Goal: Transaction & Acquisition: Purchase product/service

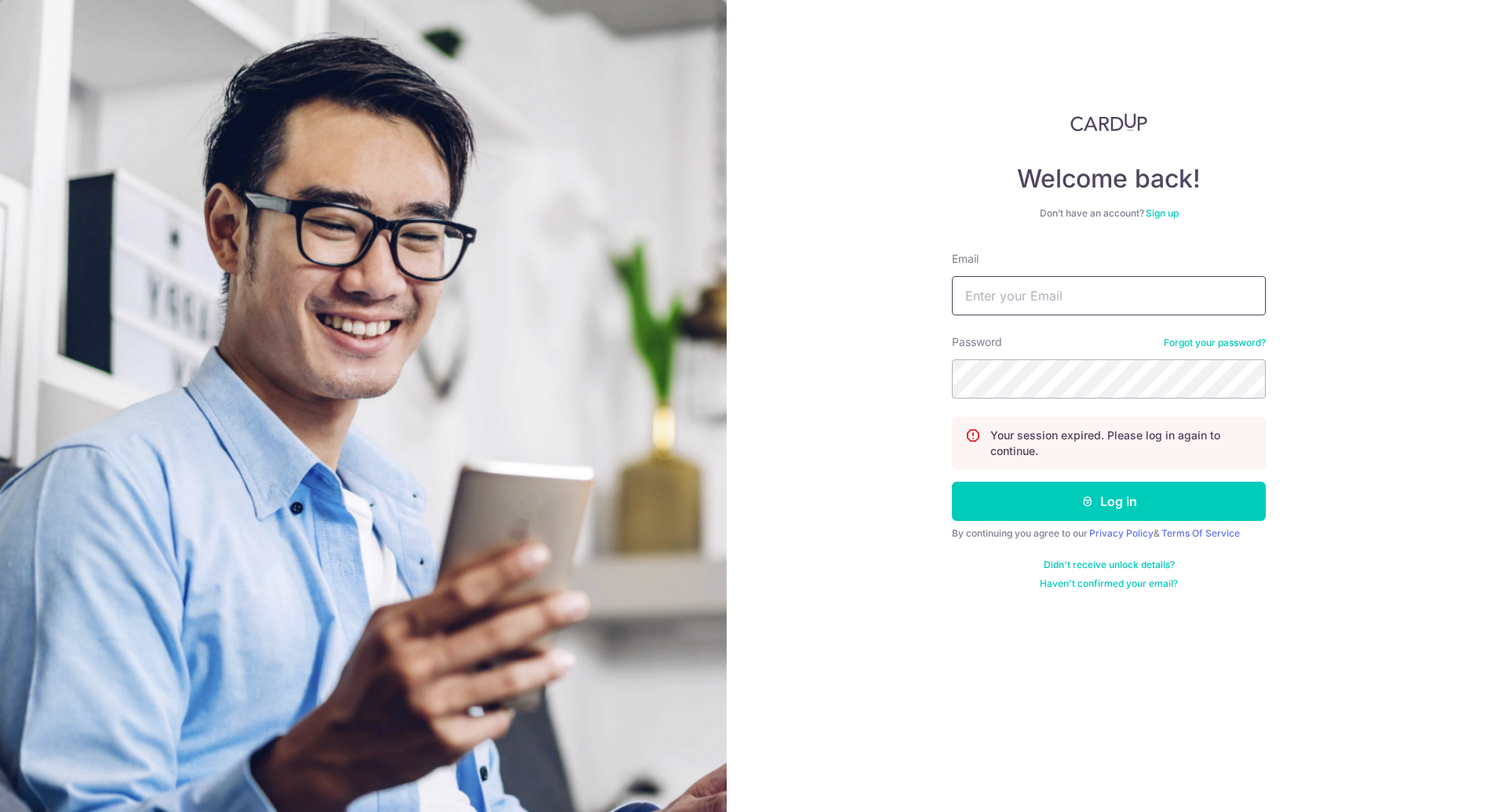
click at [1076, 278] on input "Email" at bounding box center [1108, 295] width 314 height 39
click at [0, 811] on com-1password-button at bounding box center [0, 812] width 0 height 0
type input "[PERSON_NAME][EMAIL_ADDRESS][DOMAIN_NAME]"
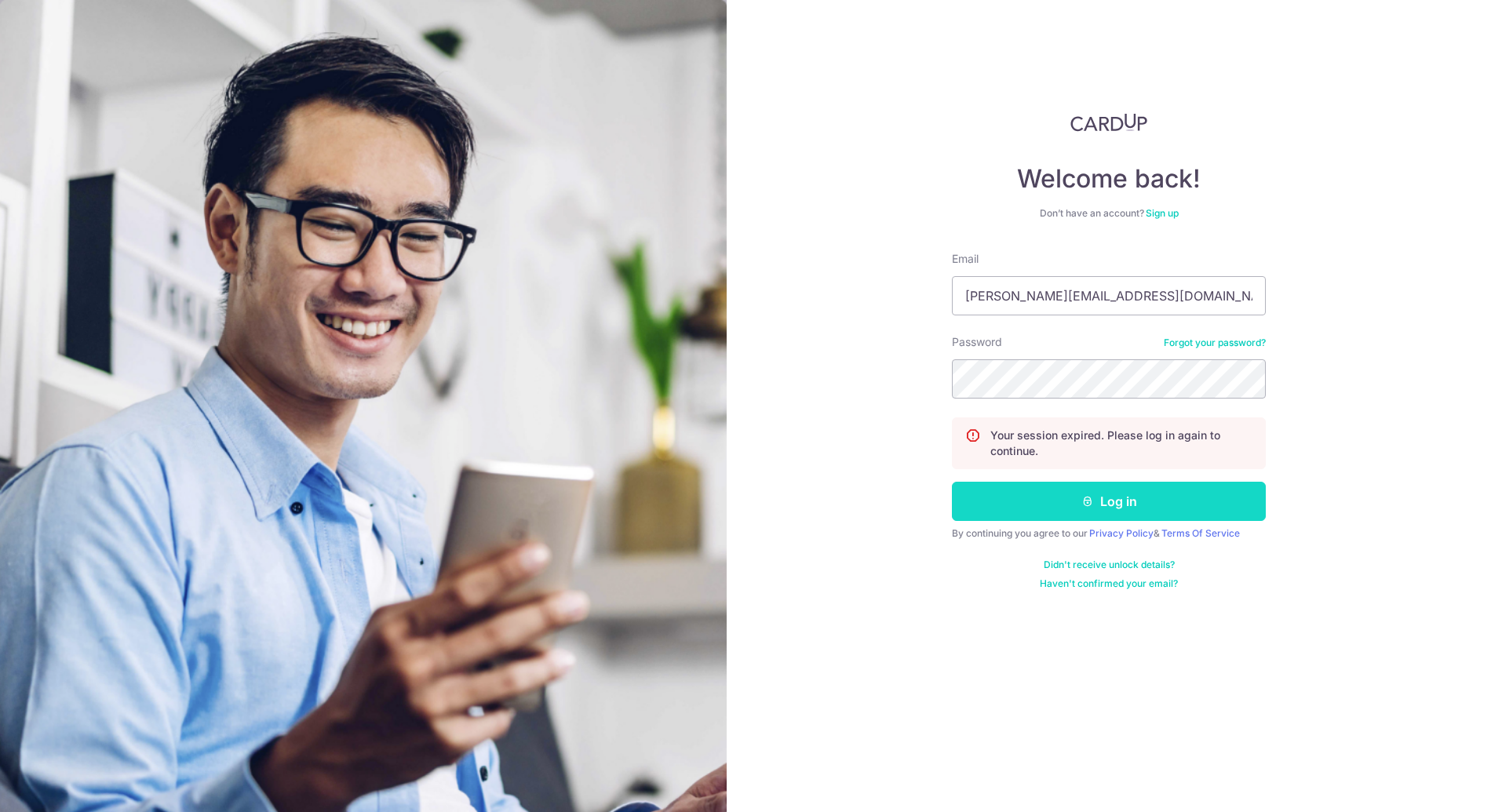
click at [1131, 505] on button "Log in" at bounding box center [1108, 501] width 314 height 39
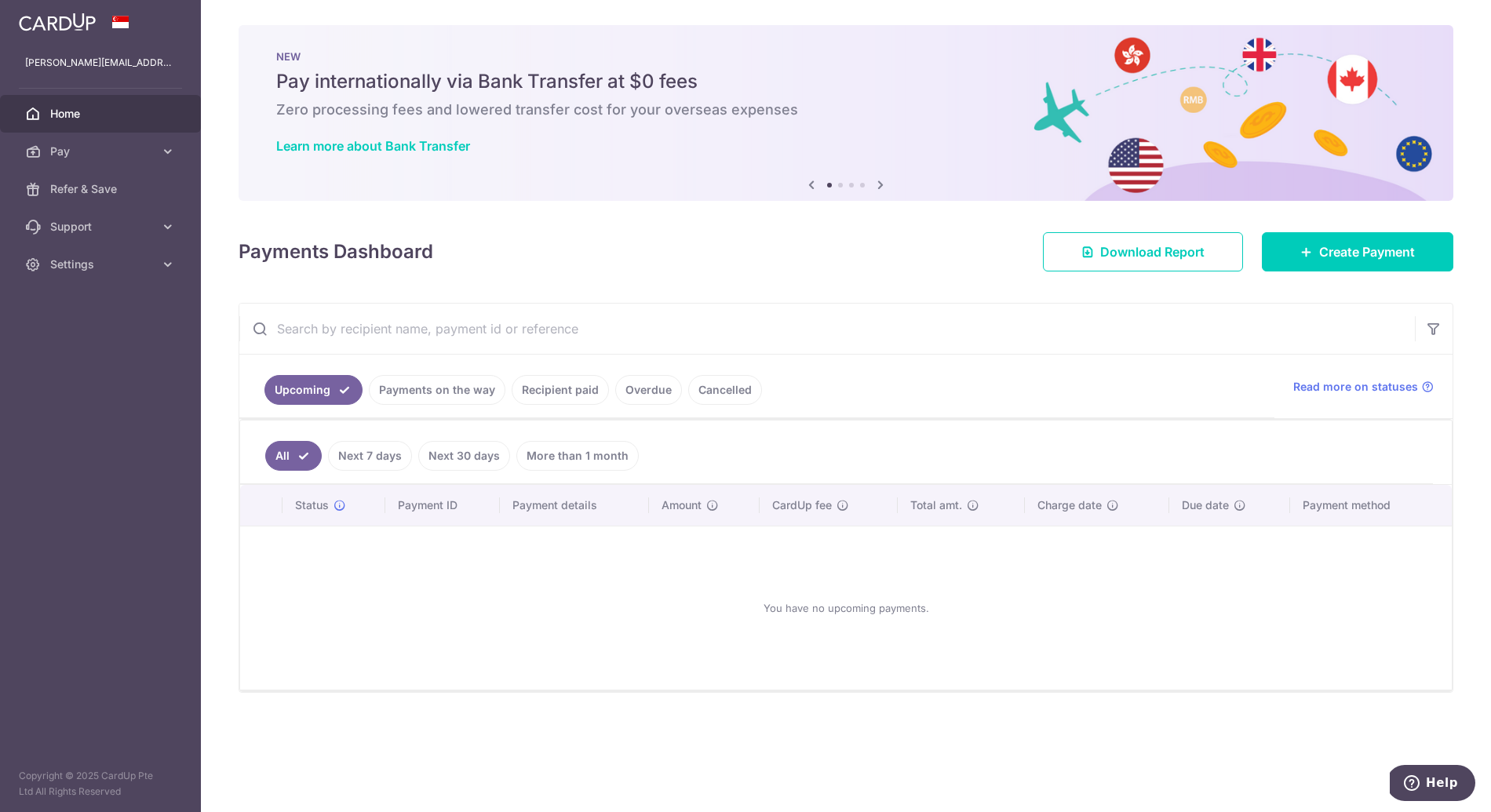
click at [874, 265] on div "Payments Dashboard Download Report Create Payment" at bounding box center [846, 249] width 1215 height 46
click at [137, 161] on link "Pay" at bounding box center [100, 151] width 201 height 38
click at [100, 193] on span "Payments" at bounding box center [102, 189] width 104 height 16
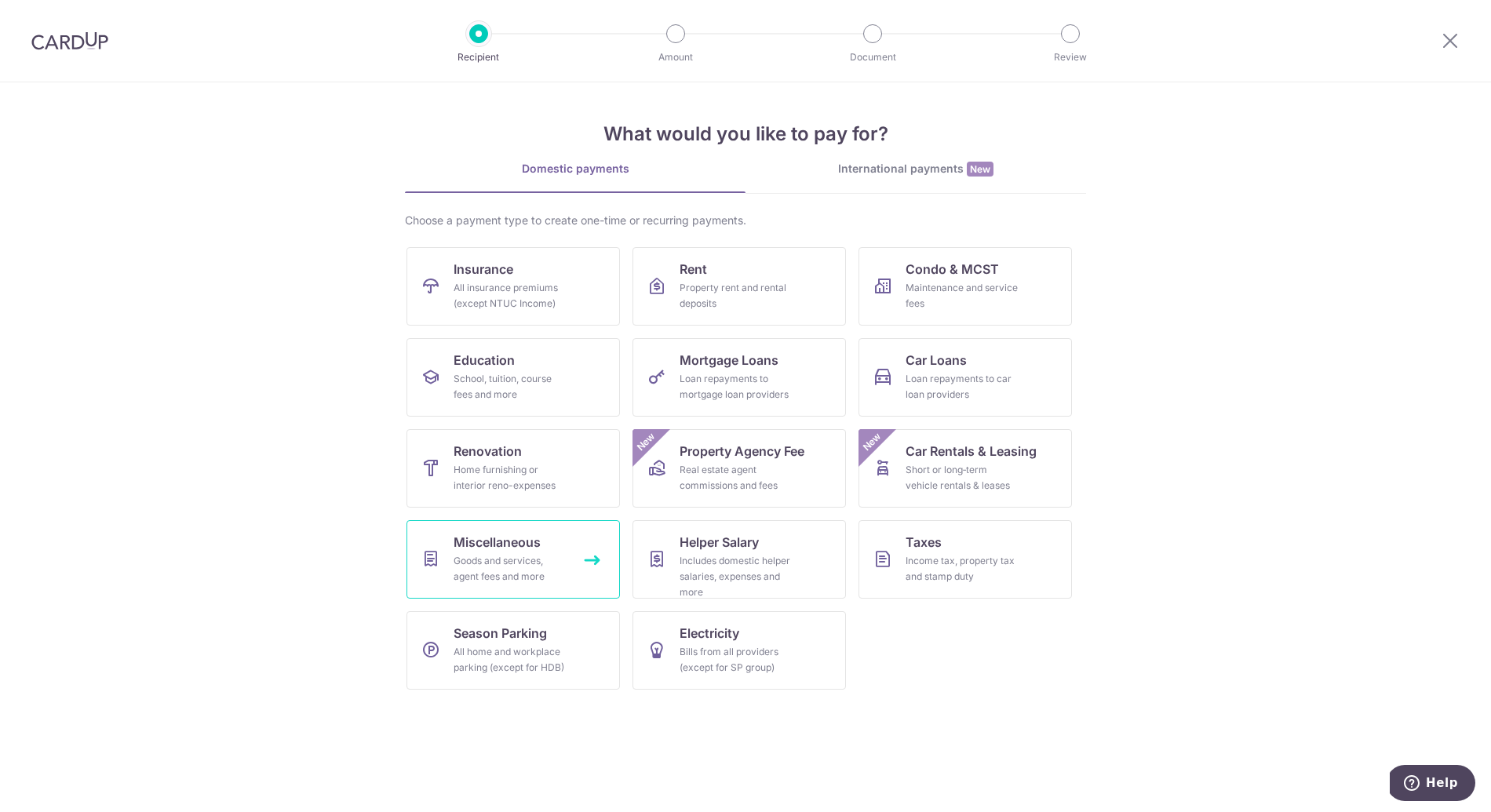
click at [540, 554] on div "Goods and services, agent fees and more" at bounding box center [510, 568] width 113 height 31
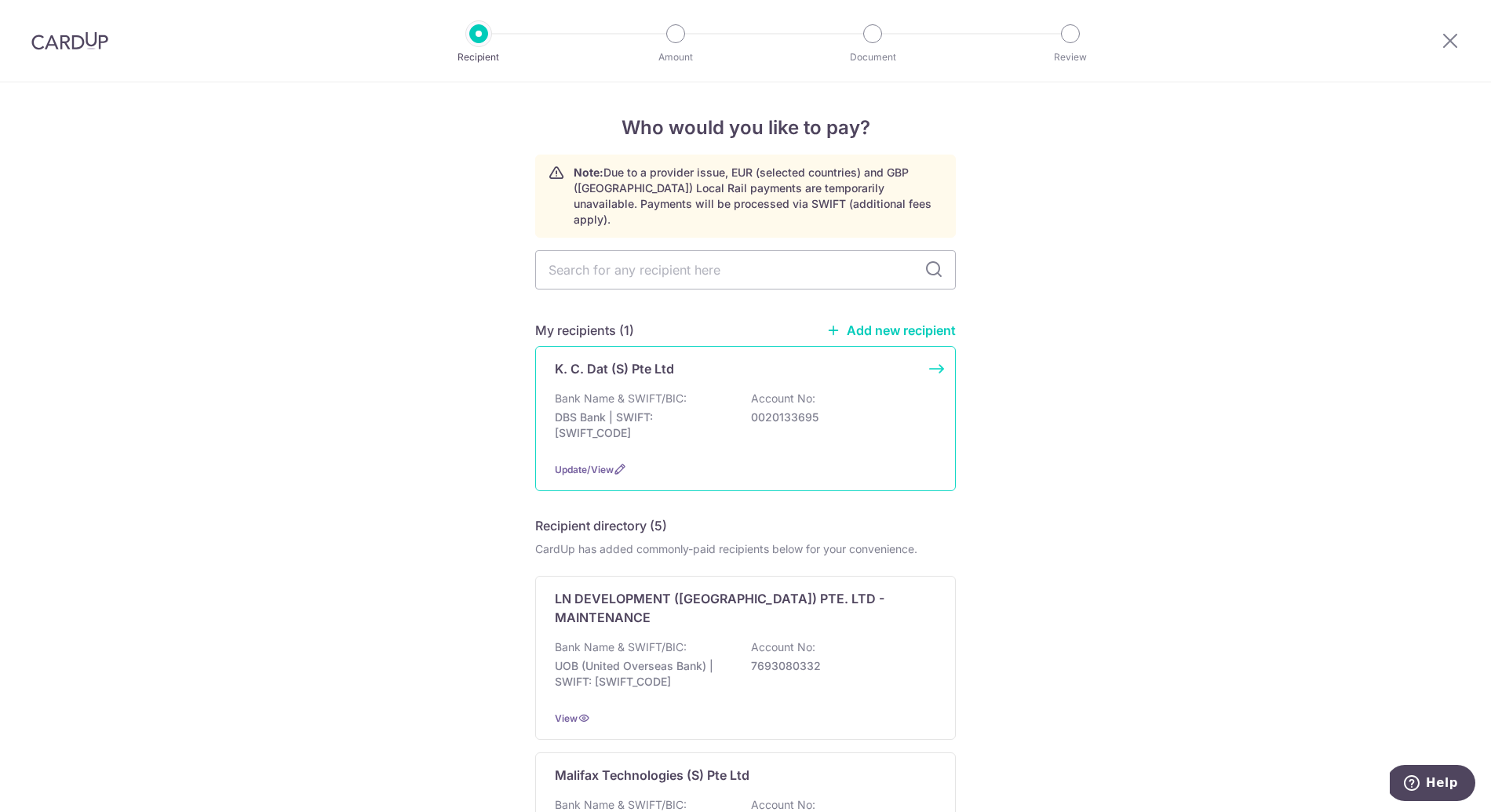
click at [703, 420] on p "DBS Bank | SWIFT: DBSSSGSGXXX" at bounding box center [642, 425] width 175 height 31
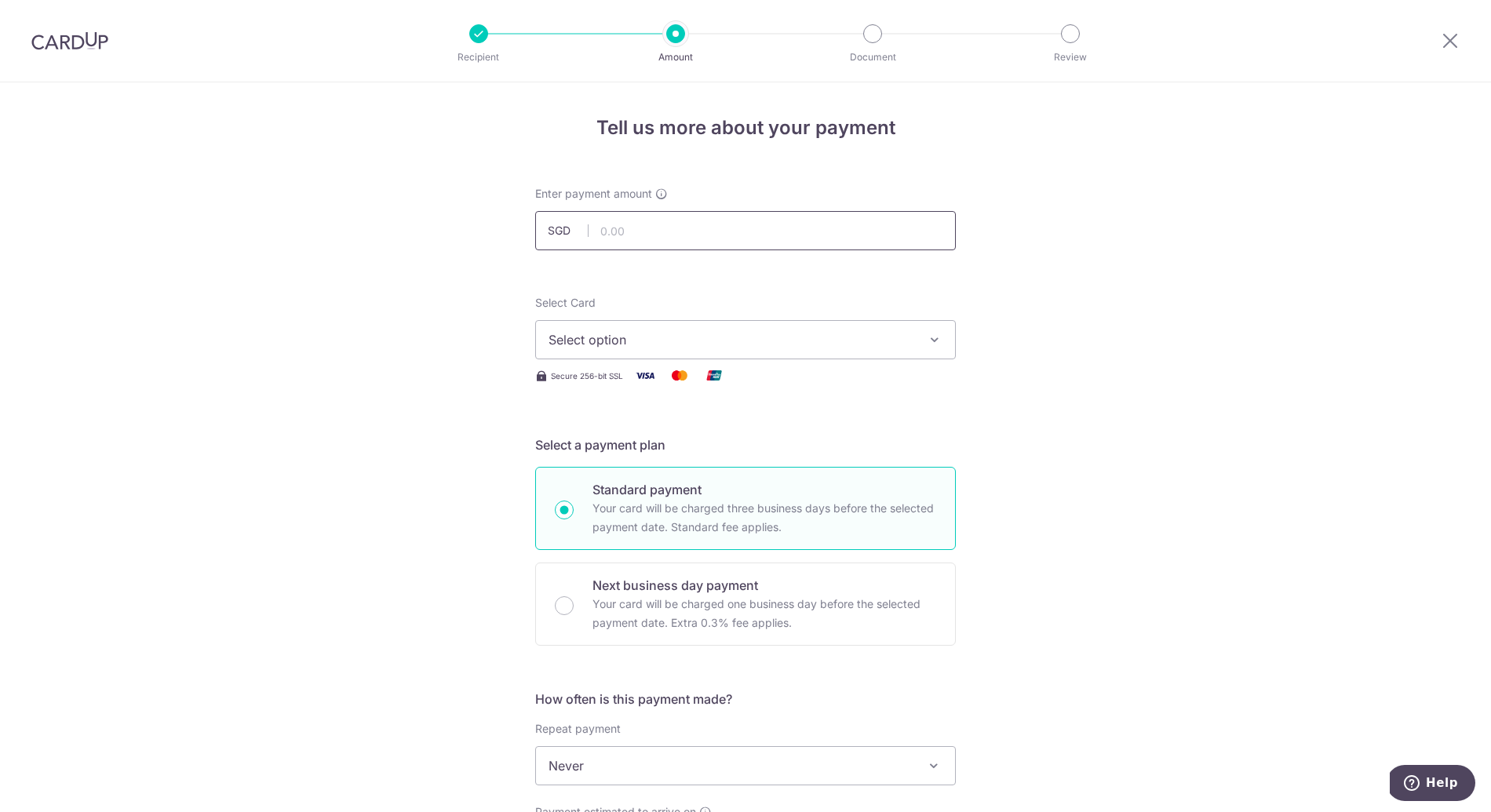
click at [643, 227] on input "text" at bounding box center [745, 230] width 421 height 39
type input "349.15"
click at [628, 328] on button "Select option" at bounding box center [745, 339] width 421 height 39
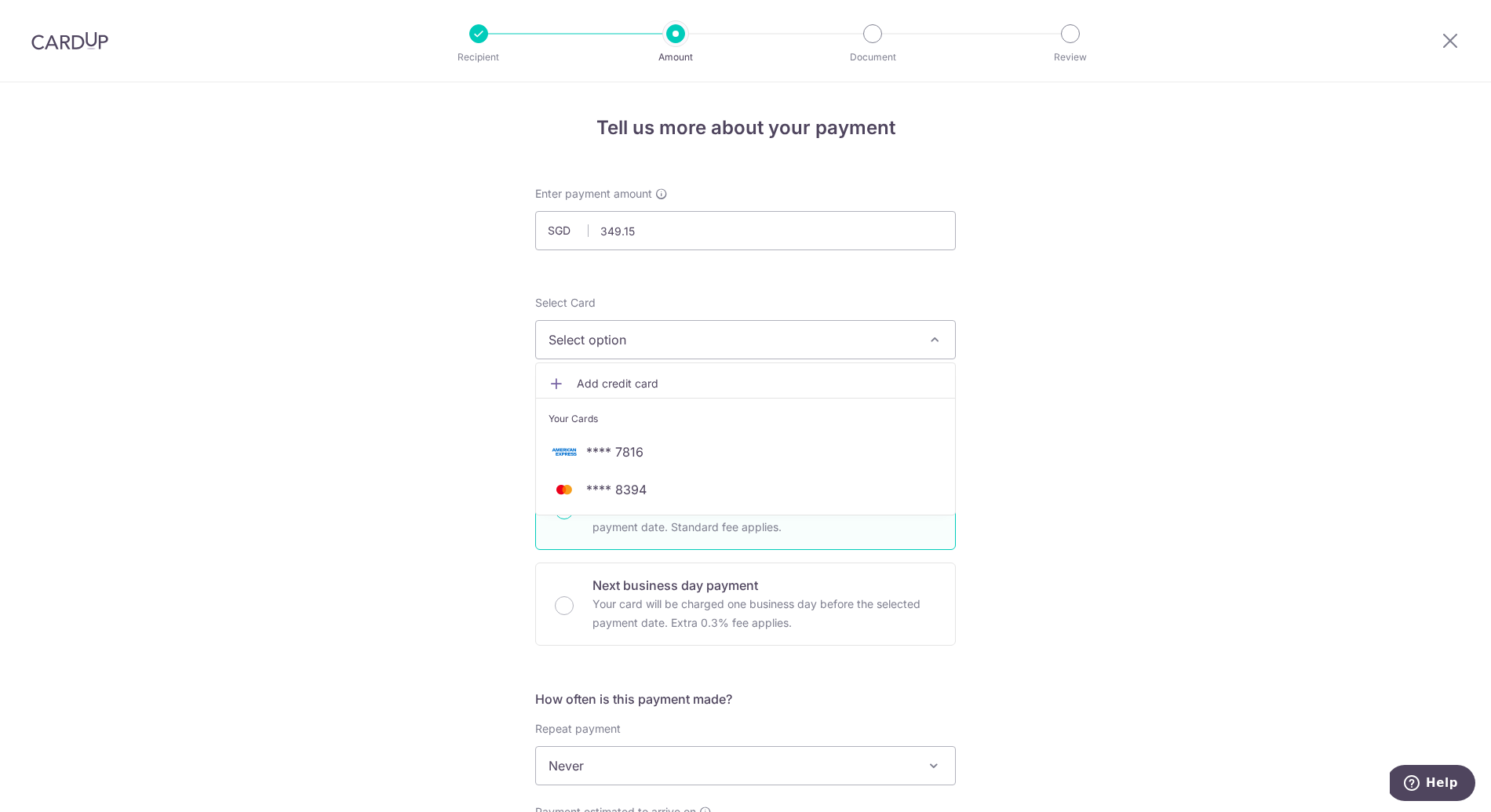
click at [642, 455] on span "**** 7816" at bounding box center [746, 452] width 394 height 19
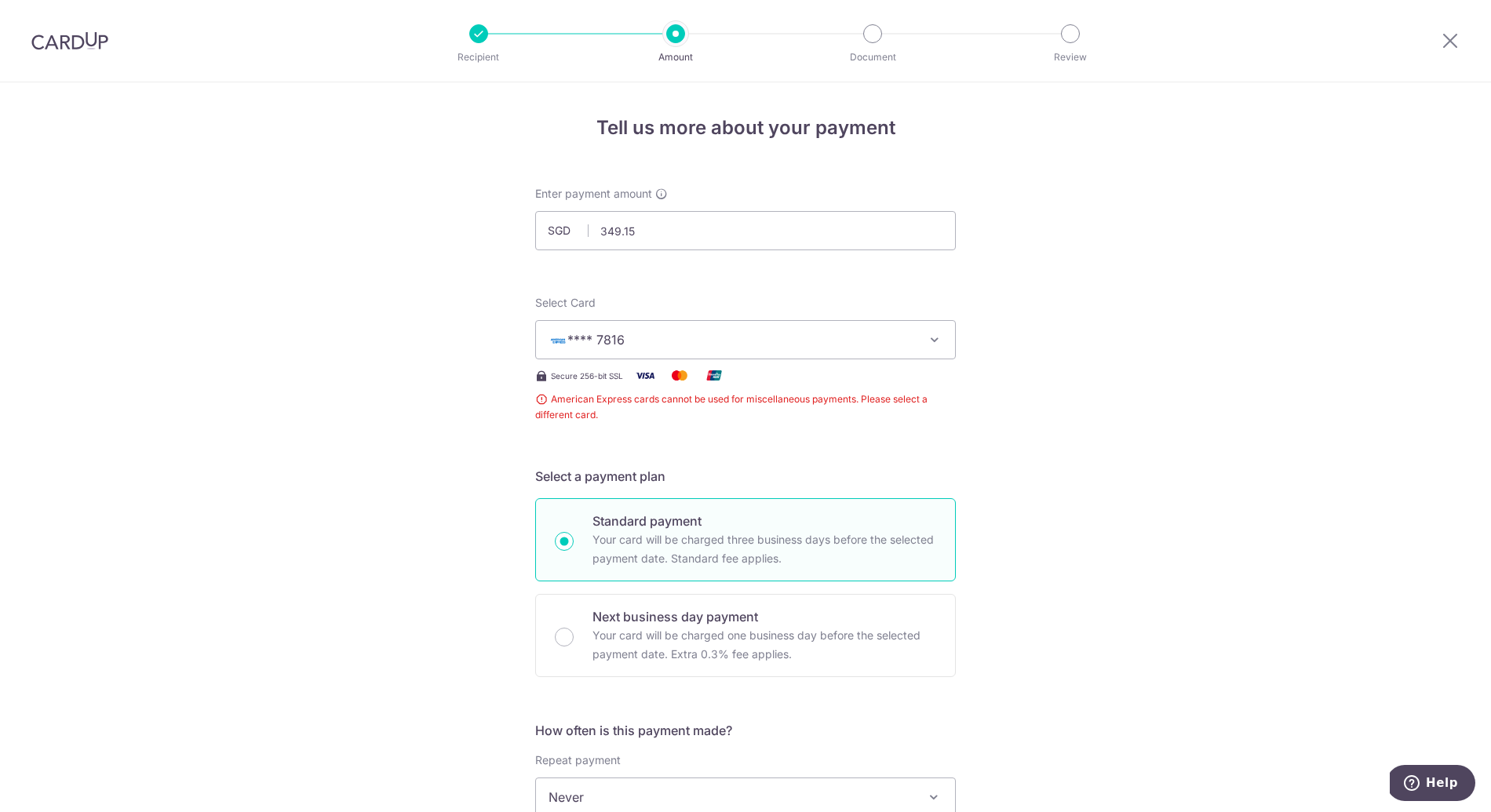
click at [812, 346] on span "**** 7816" at bounding box center [731, 339] width 366 height 19
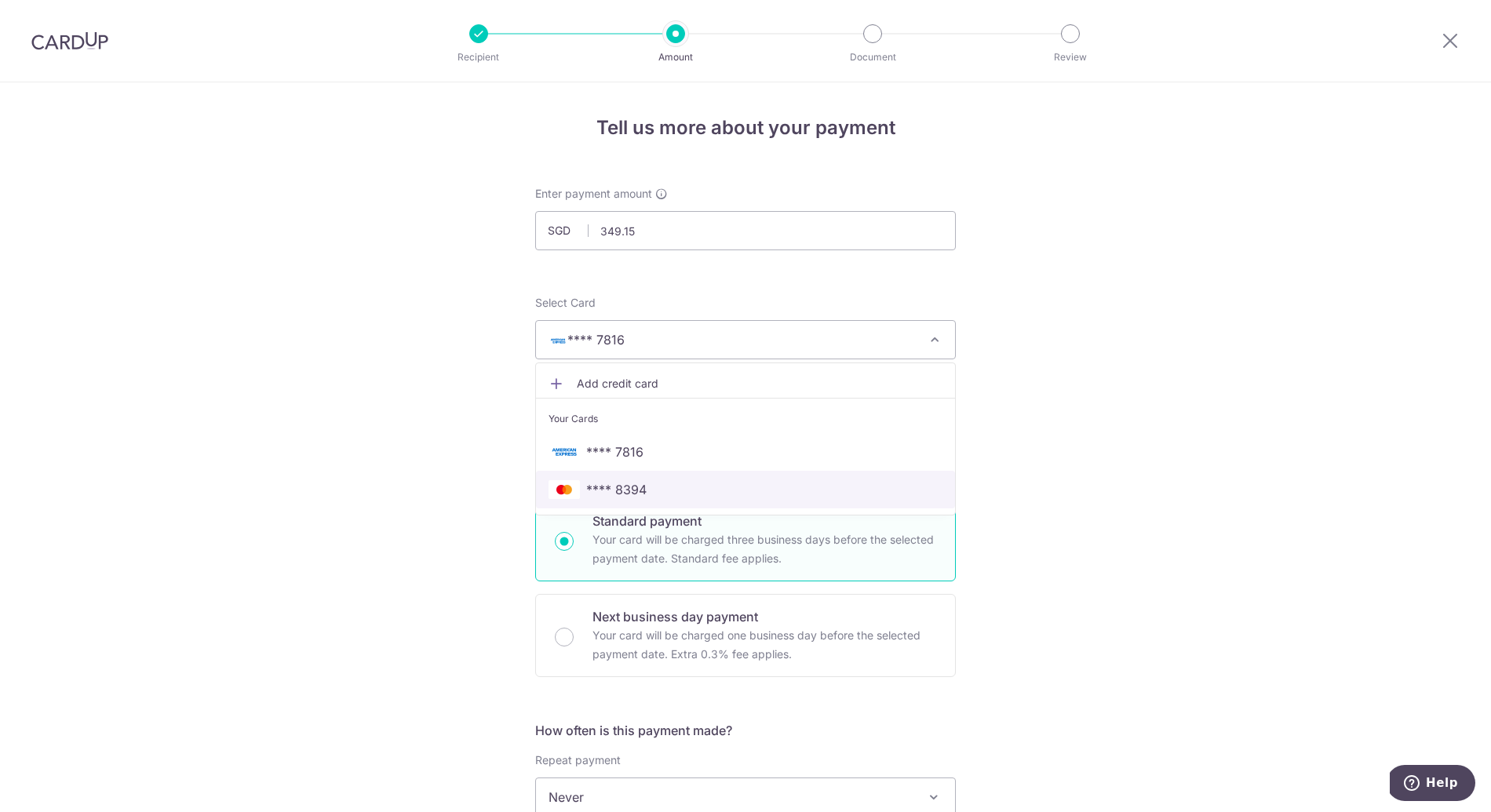
click at [620, 482] on span "**** 8394" at bounding box center [616, 490] width 61 height 19
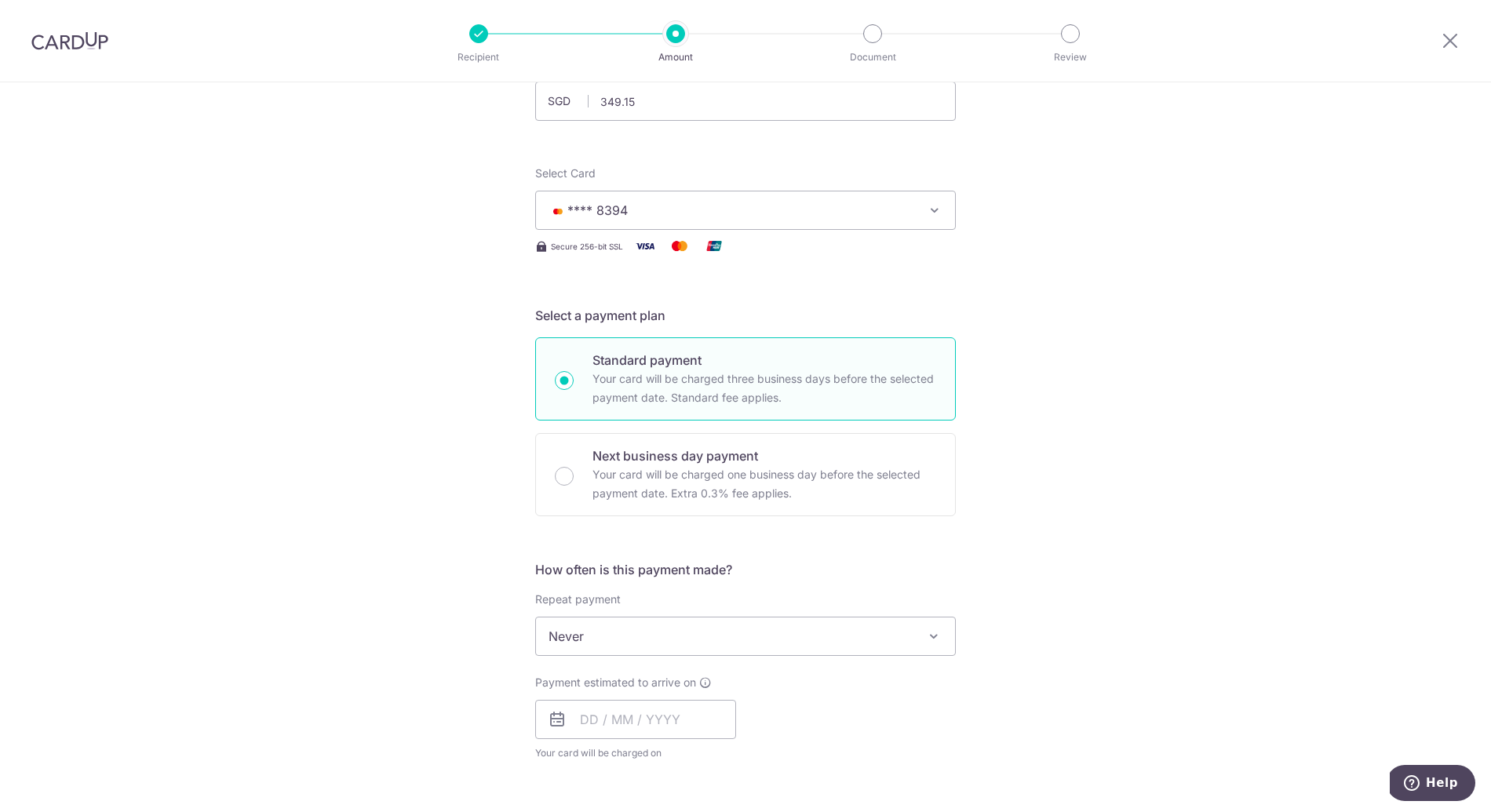
scroll to position [196, 0]
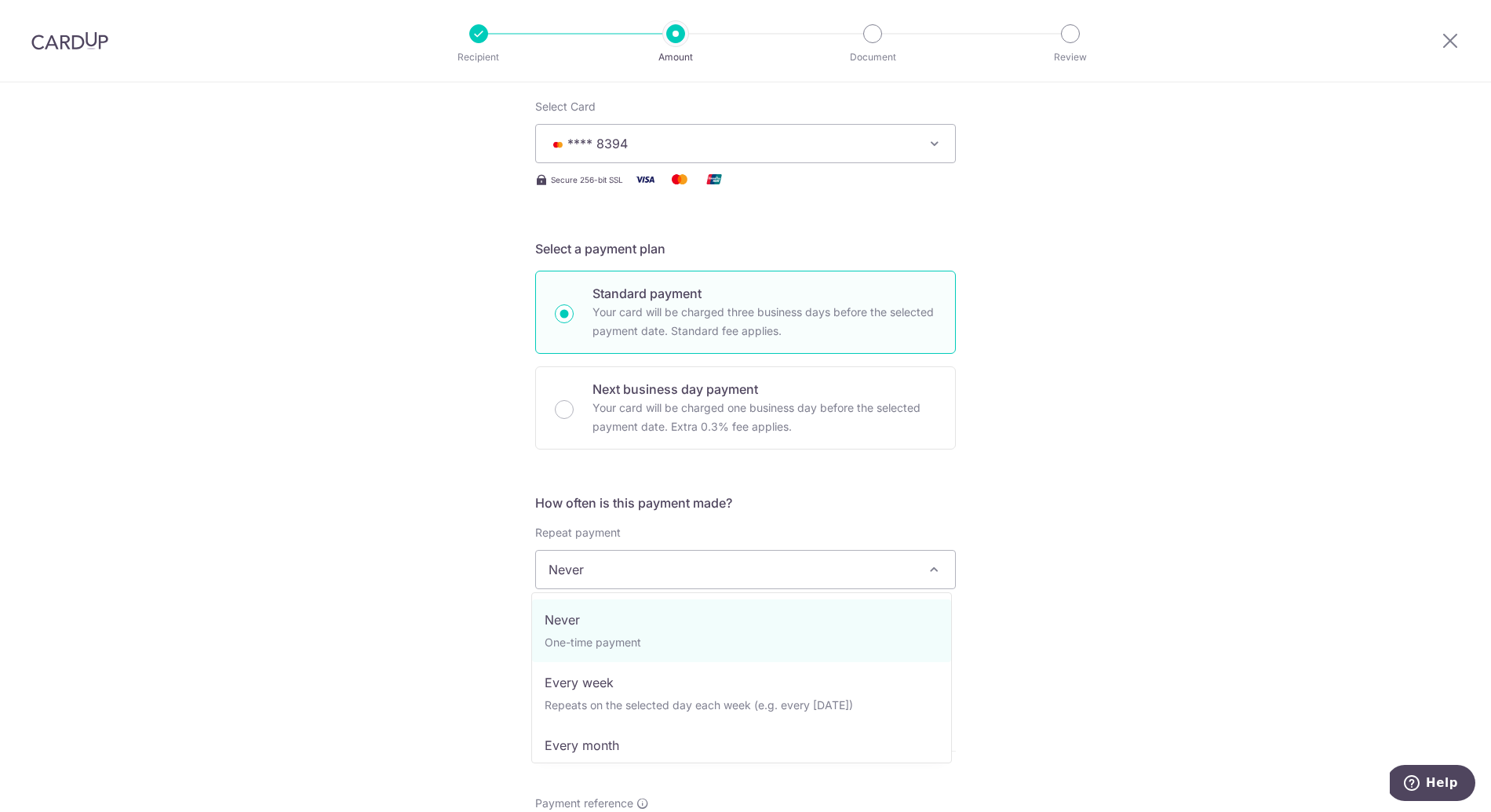
click at [649, 578] on span "Never" at bounding box center [745, 569] width 419 height 38
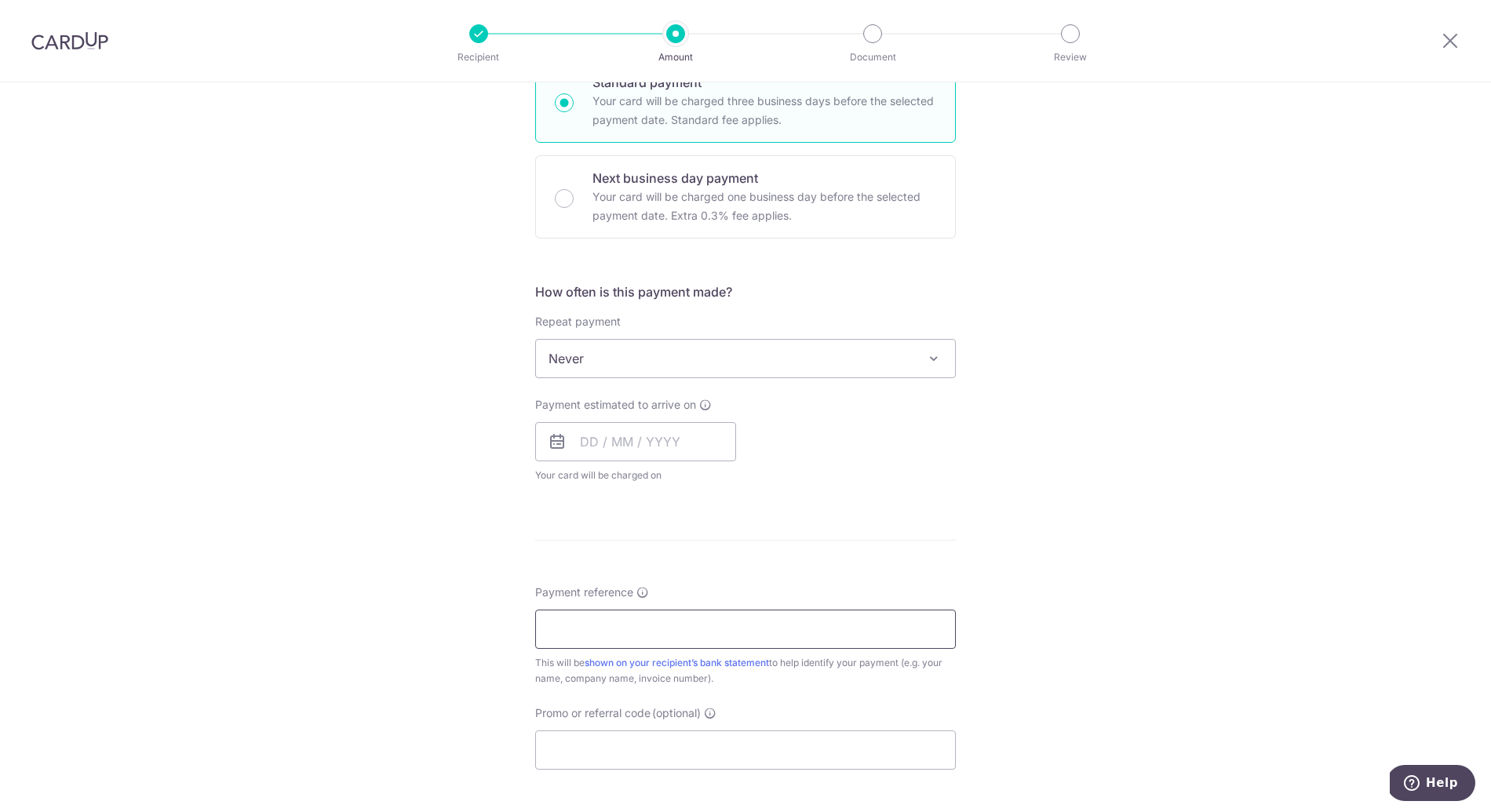
scroll to position [482, 0]
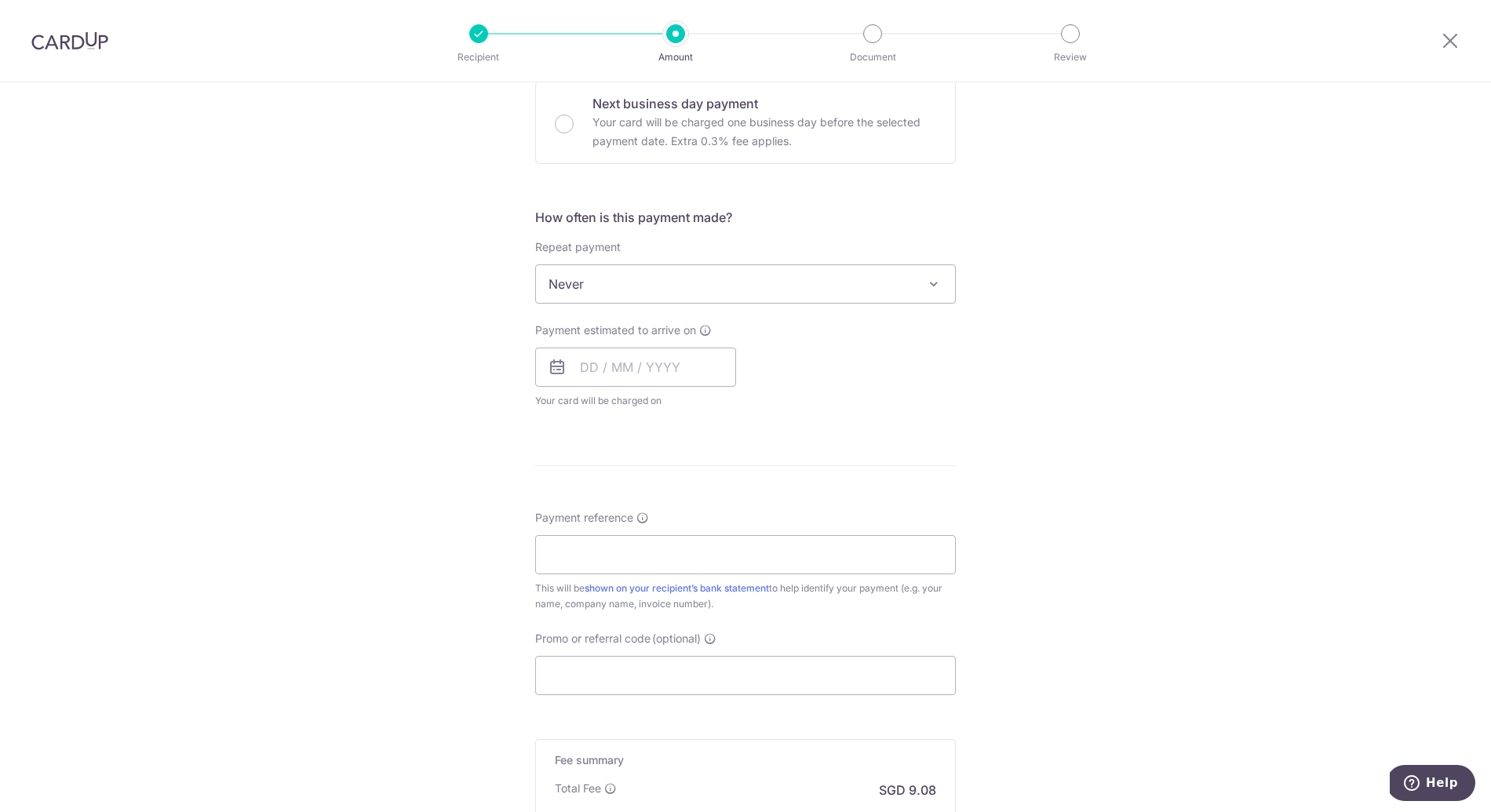
click at [552, 365] on icon at bounding box center [558, 367] width 19 height 19
click at [585, 366] on input "text" at bounding box center [635, 366] width 201 height 39
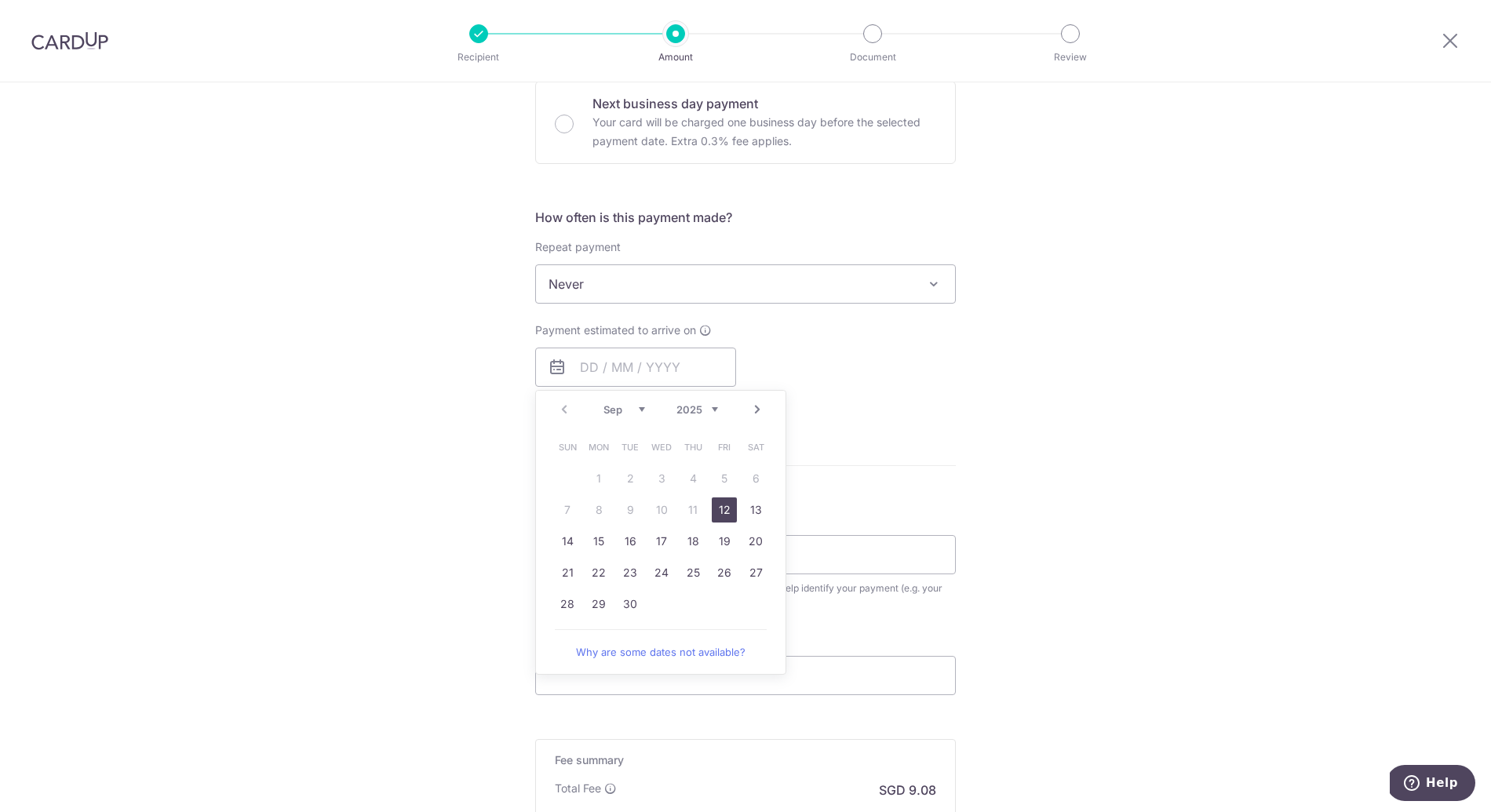
click at [725, 511] on link "12" at bounding box center [724, 510] width 25 height 25
type input "[DATE]"
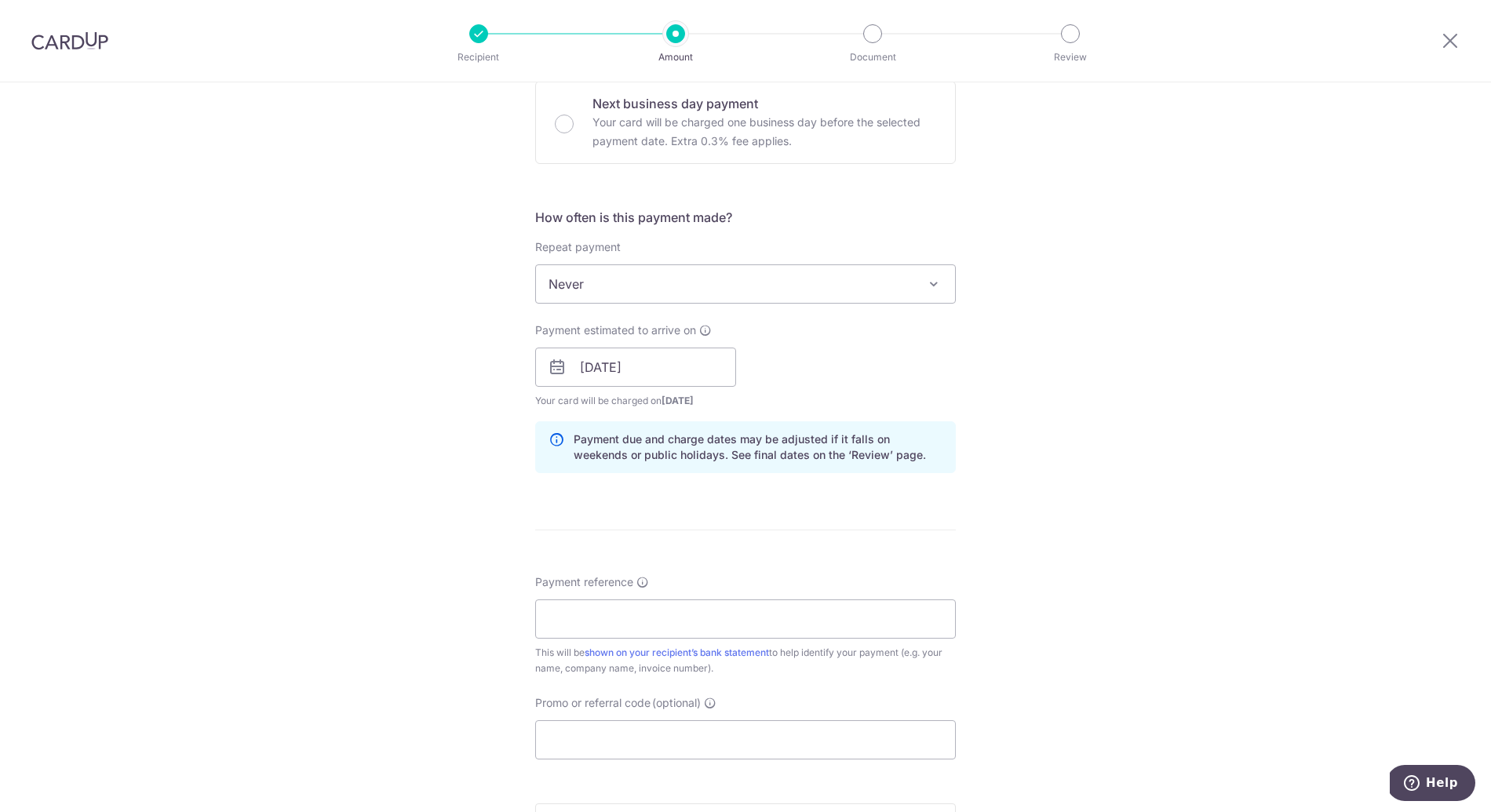
click at [1096, 464] on div "Tell us more about your payment Enter payment amount SGD 349.15 349.15 Select C…" at bounding box center [745, 342] width 1491 height 1483
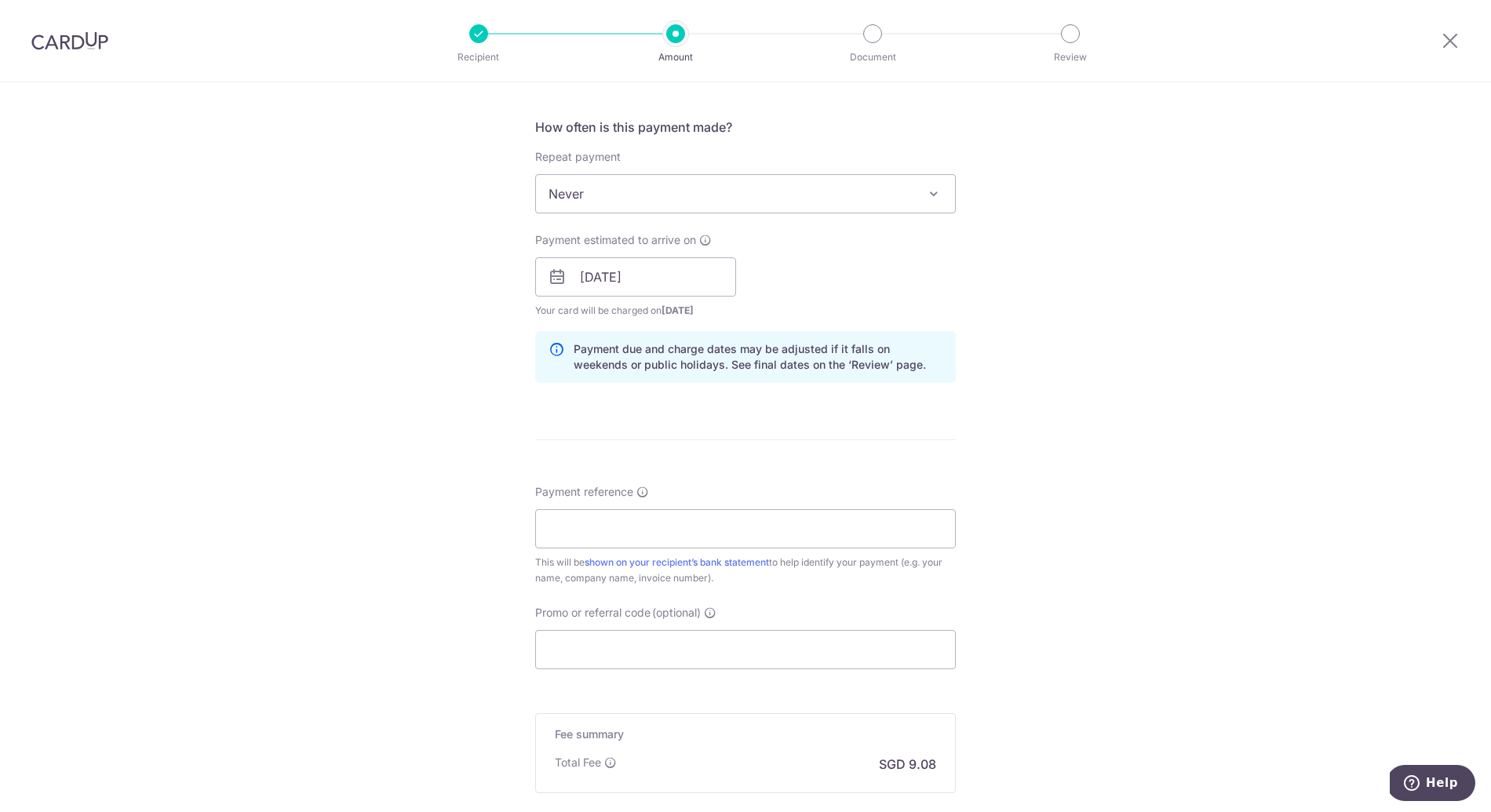
scroll to position [585, 0]
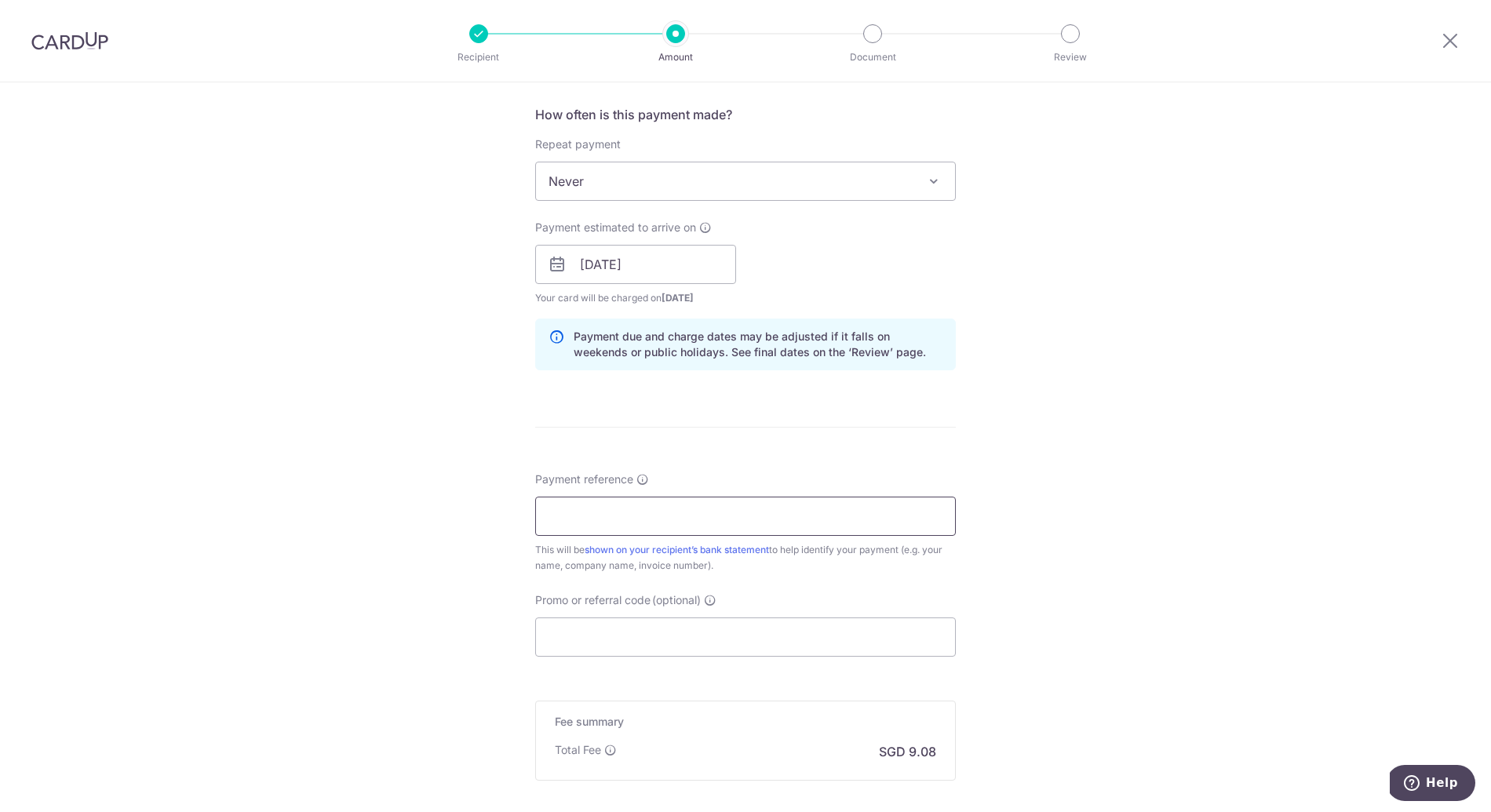
click at [647, 513] on input "Payment reference" at bounding box center [745, 516] width 421 height 39
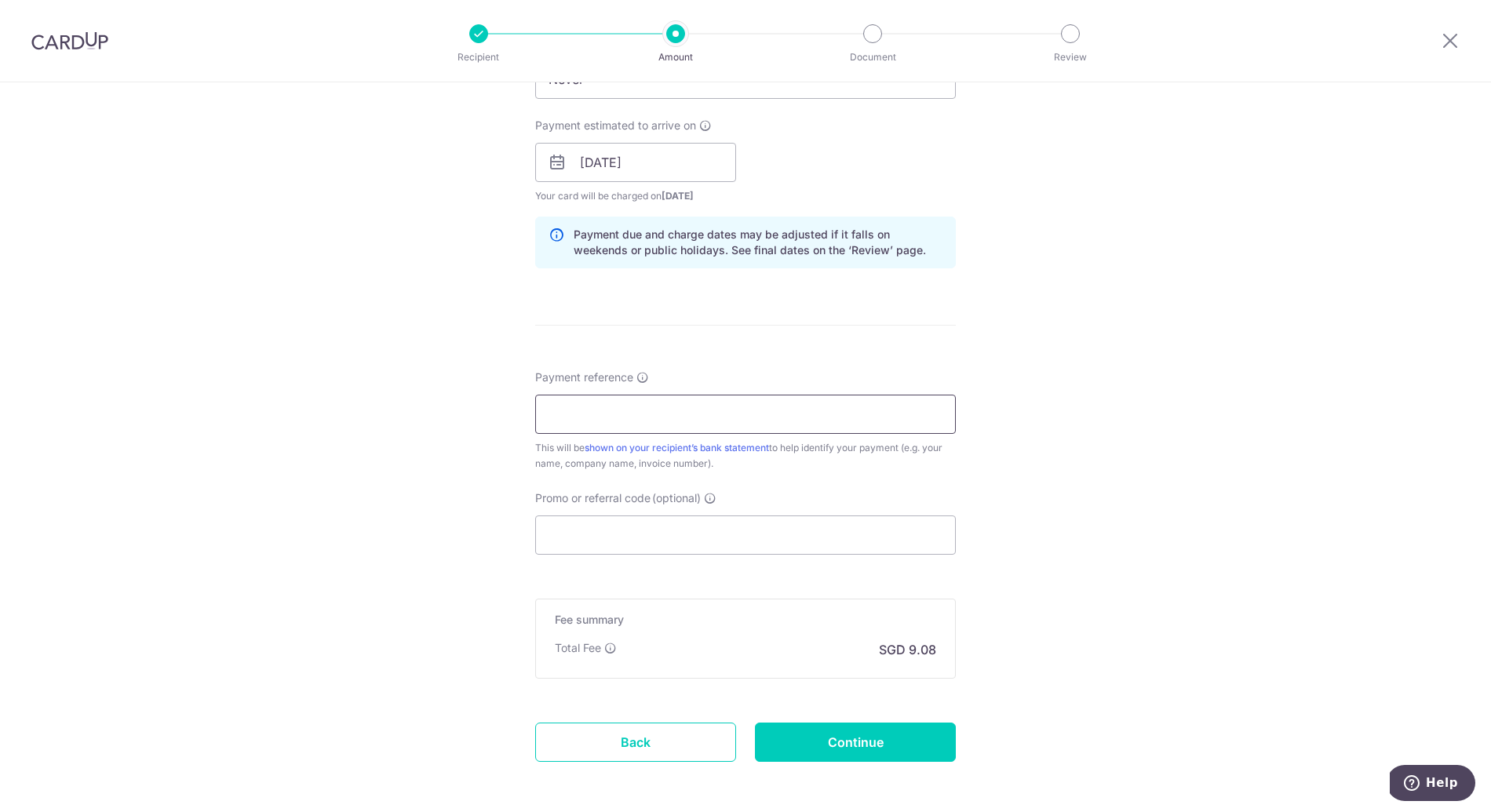
scroll to position [597, 0]
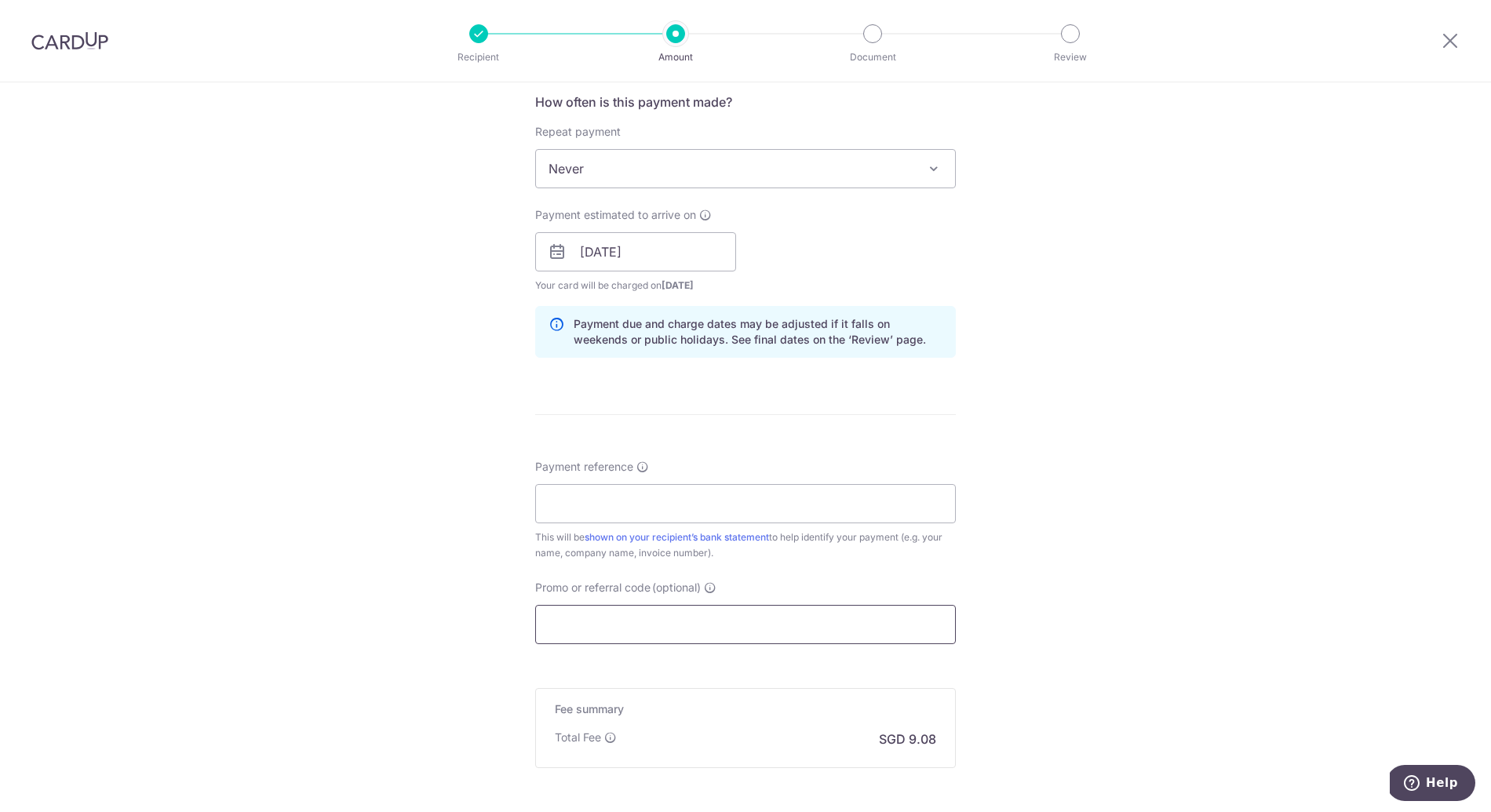
click at [626, 633] on input "Promo or referral code (optional)" at bounding box center [745, 624] width 421 height 39
click at [662, 488] on input "Payment reference" at bounding box center [745, 503] width 421 height 39
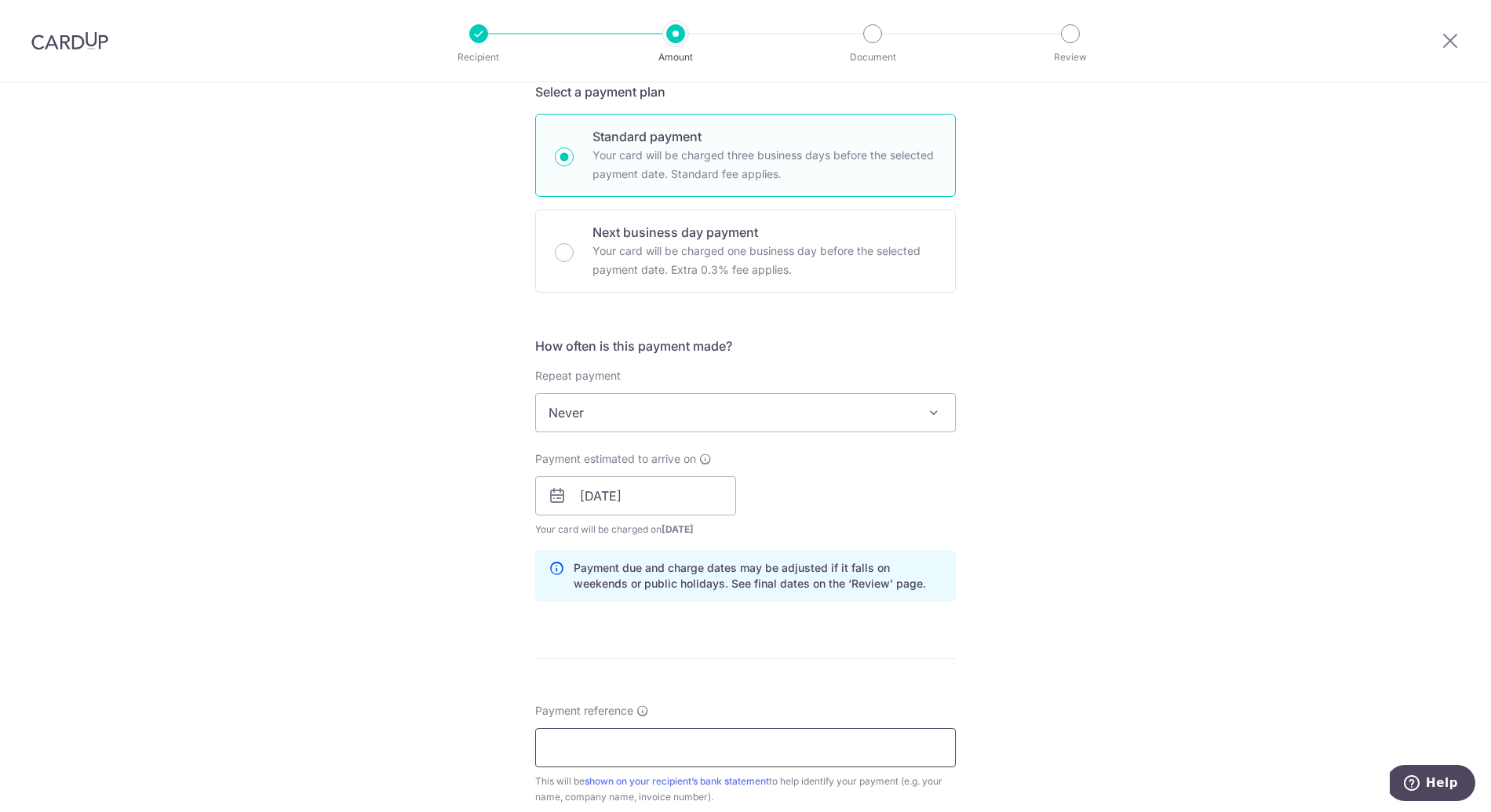
scroll to position [439, 0]
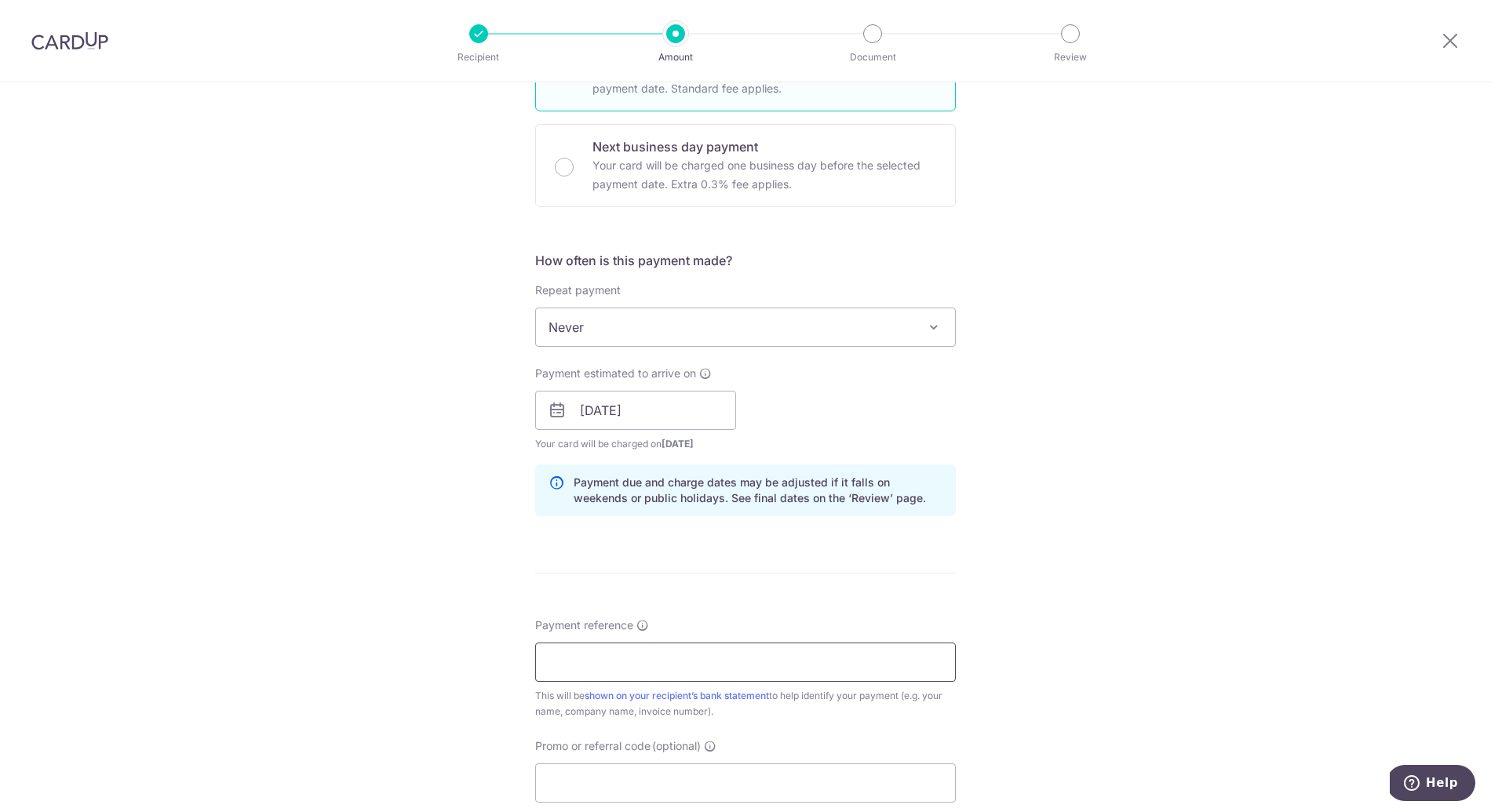
paste input "SG-IV25080198"
type input "SG-IV25080198"
click at [1091, 653] on div "Tell us more about your payment Enter payment amount SGD 349.15 349.15 Select C…" at bounding box center [745, 385] width 1491 height 1483
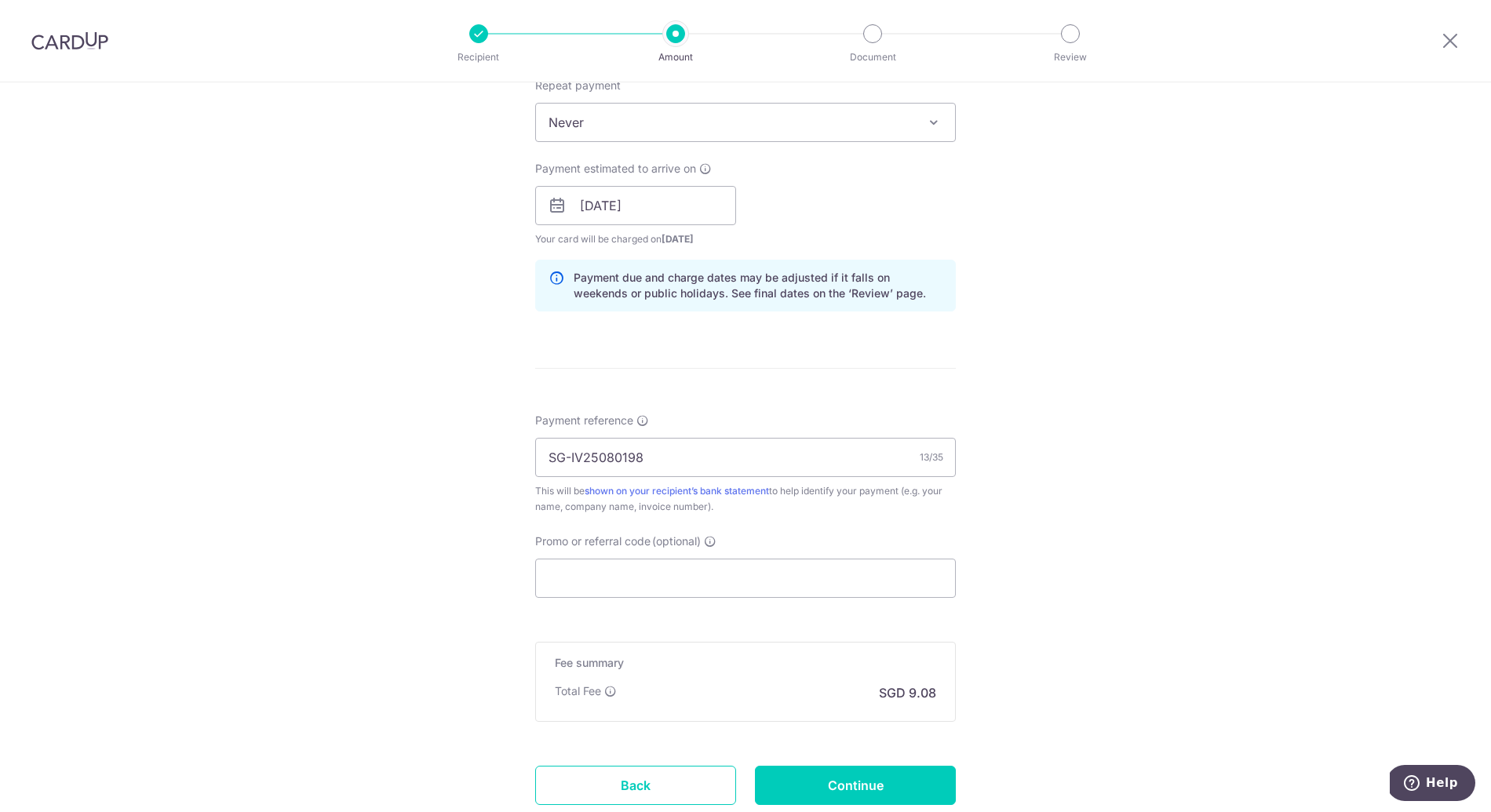
scroll to position [732, 0]
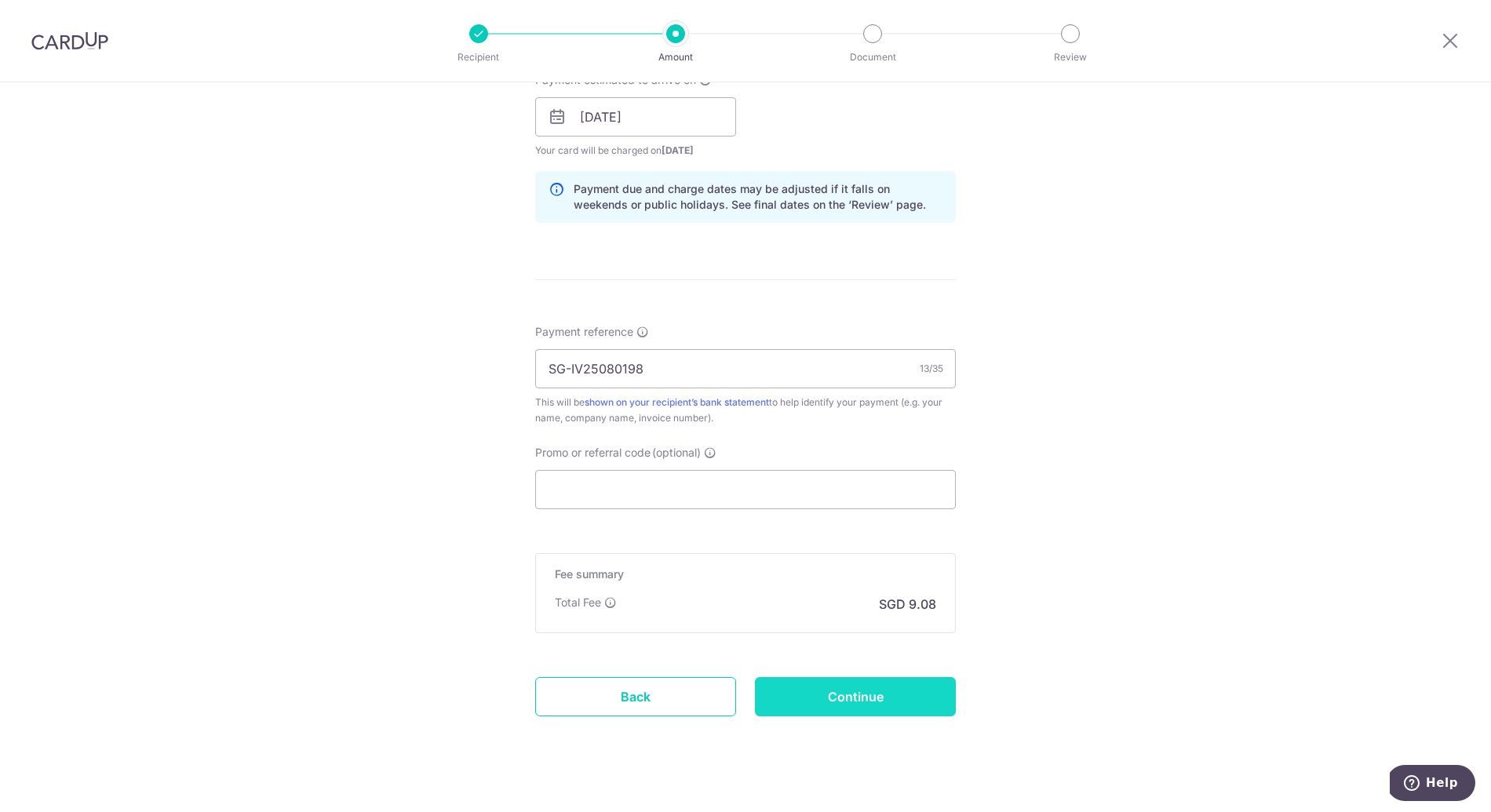
click at [867, 696] on input "Continue" at bounding box center [856, 696] width 201 height 39
type input "Create Schedule"
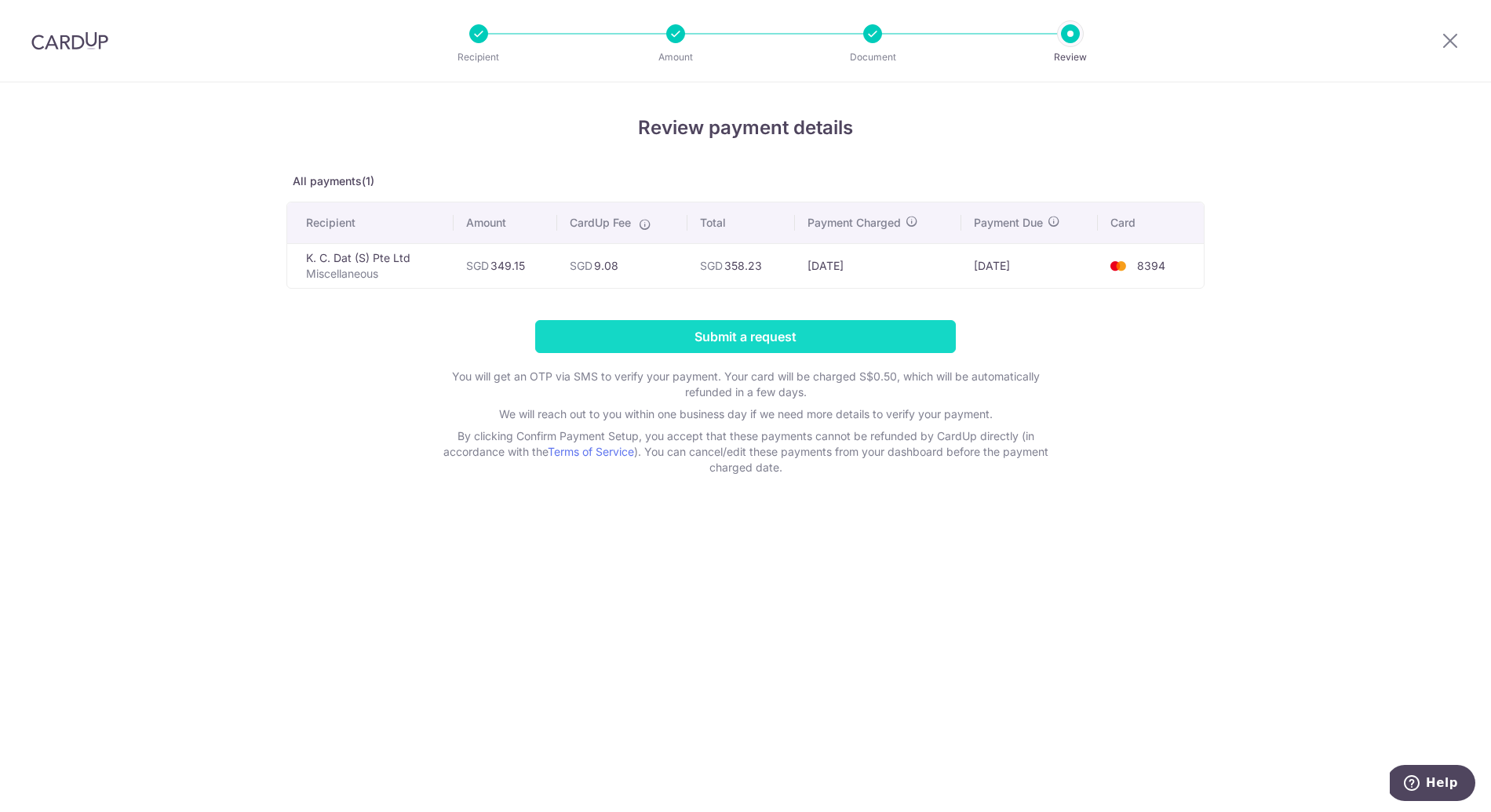
click at [722, 336] on input "Submit a request" at bounding box center [745, 336] width 421 height 33
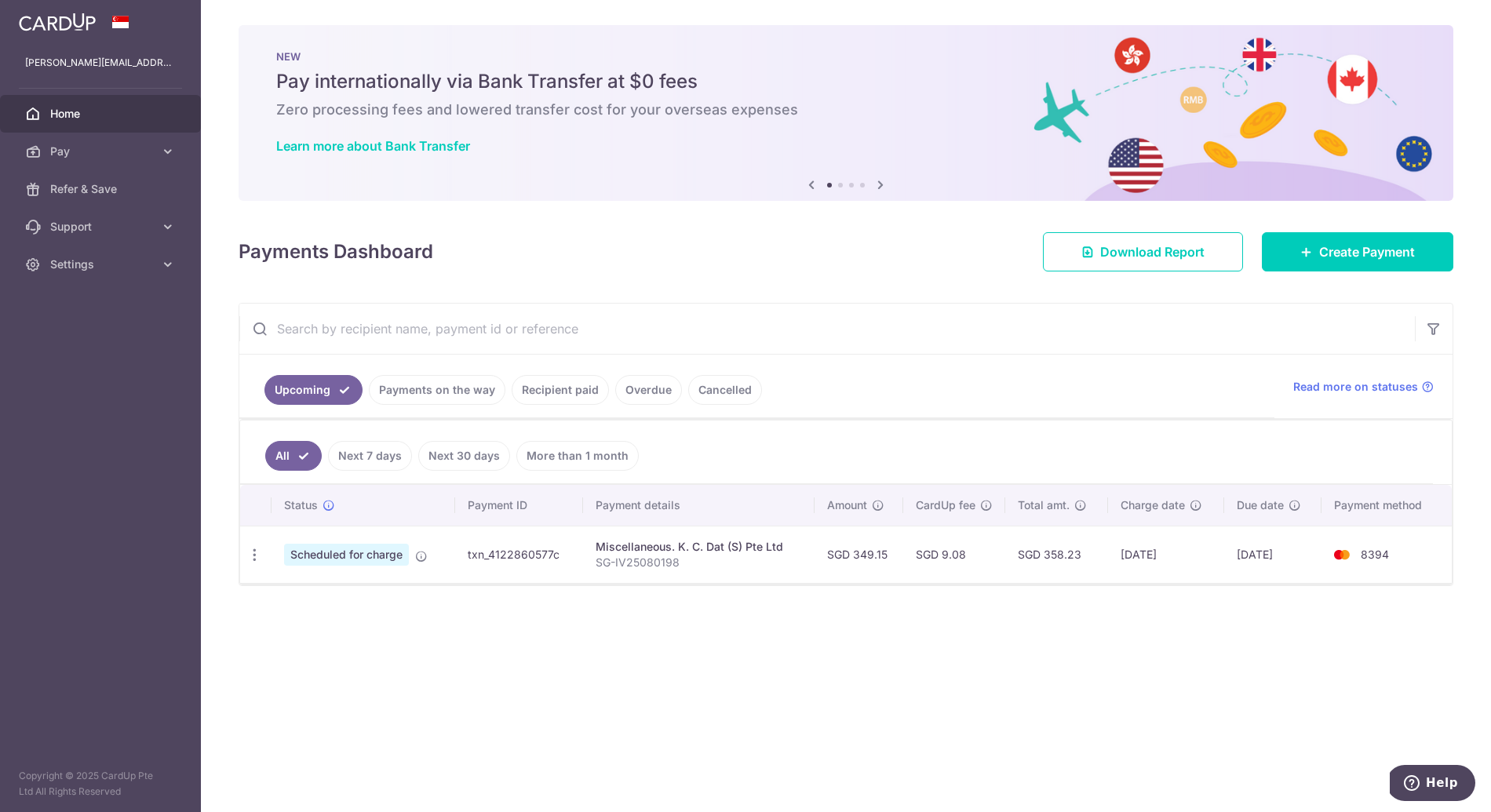
click at [378, 557] on span "Scheduled for charge" at bounding box center [347, 554] width 124 height 22
click at [252, 555] on icon "button" at bounding box center [254, 555] width 16 height 16
click at [522, 644] on div "× Pause Schedule Pause all future payments in this series Pause just this one p…" at bounding box center [845, 406] width 1290 height 812
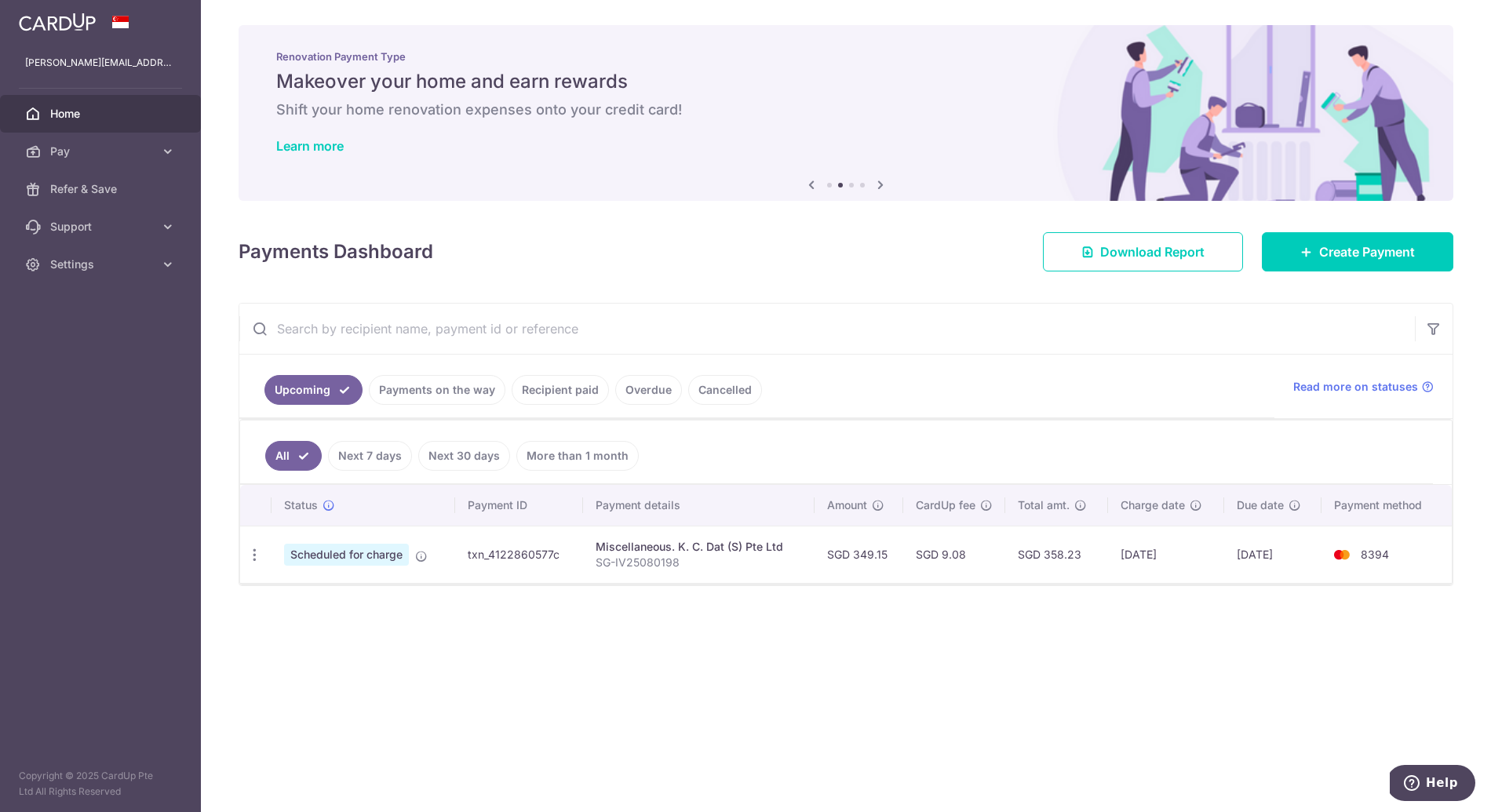
click at [673, 240] on div "Payments Dashboard Download Report Create Payment" at bounding box center [846, 249] width 1215 height 46
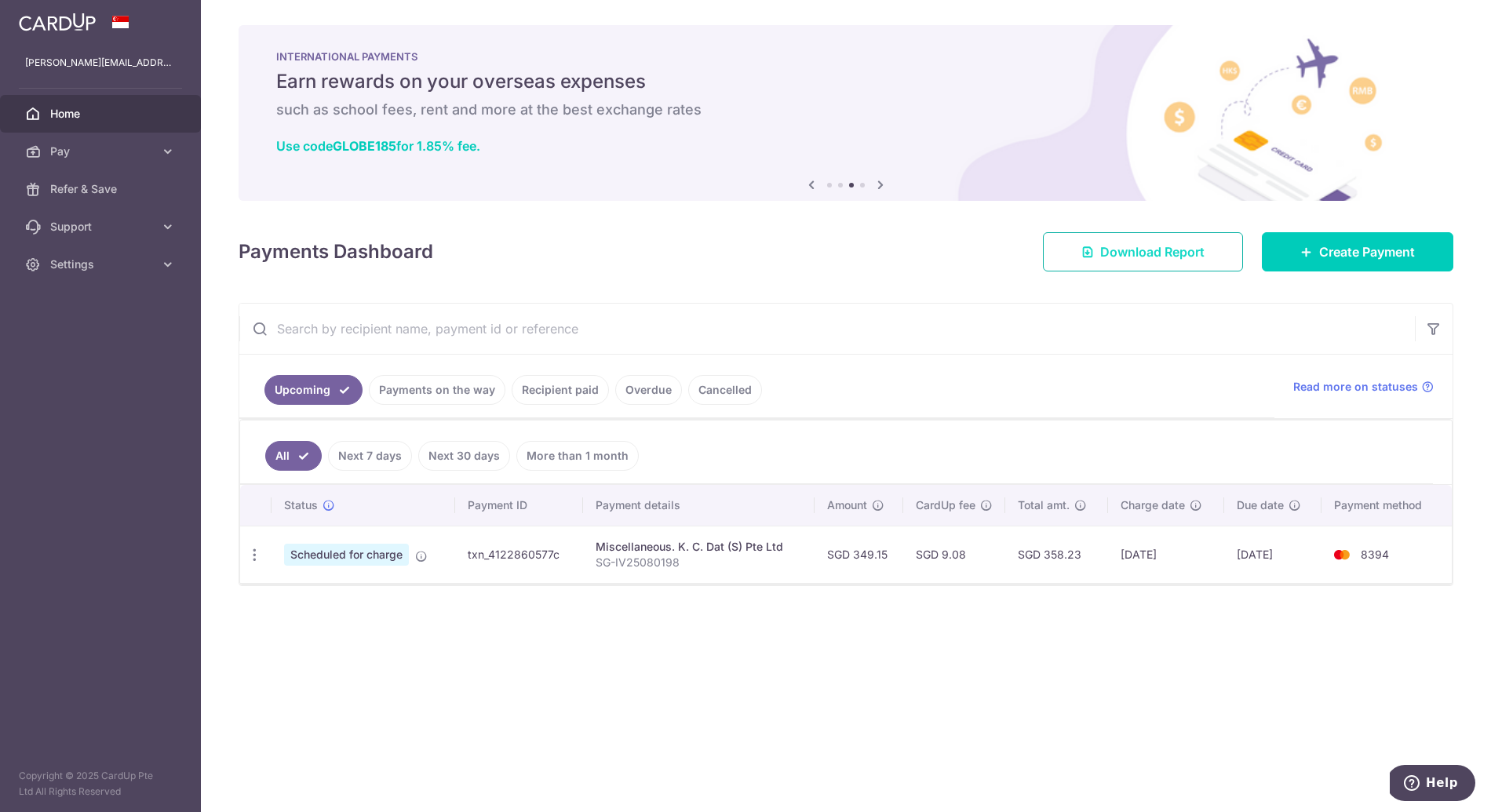
click at [1180, 259] on span "Download Report" at bounding box center [1152, 252] width 105 height 19
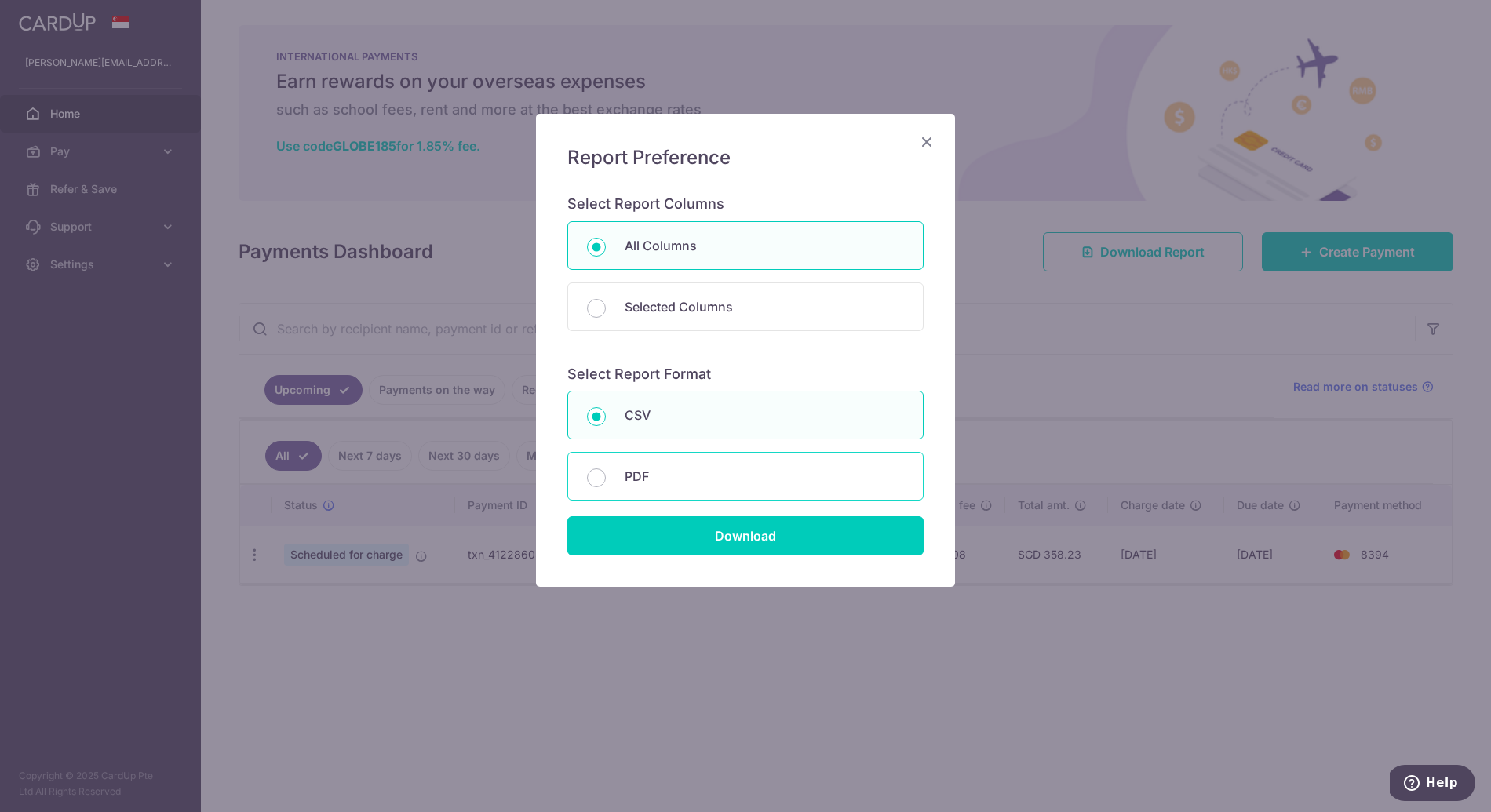
click at [642, 459] on div "PDF" at bounding box center [746, 476] width 356 height 48
radio input "false"
radio input "true"
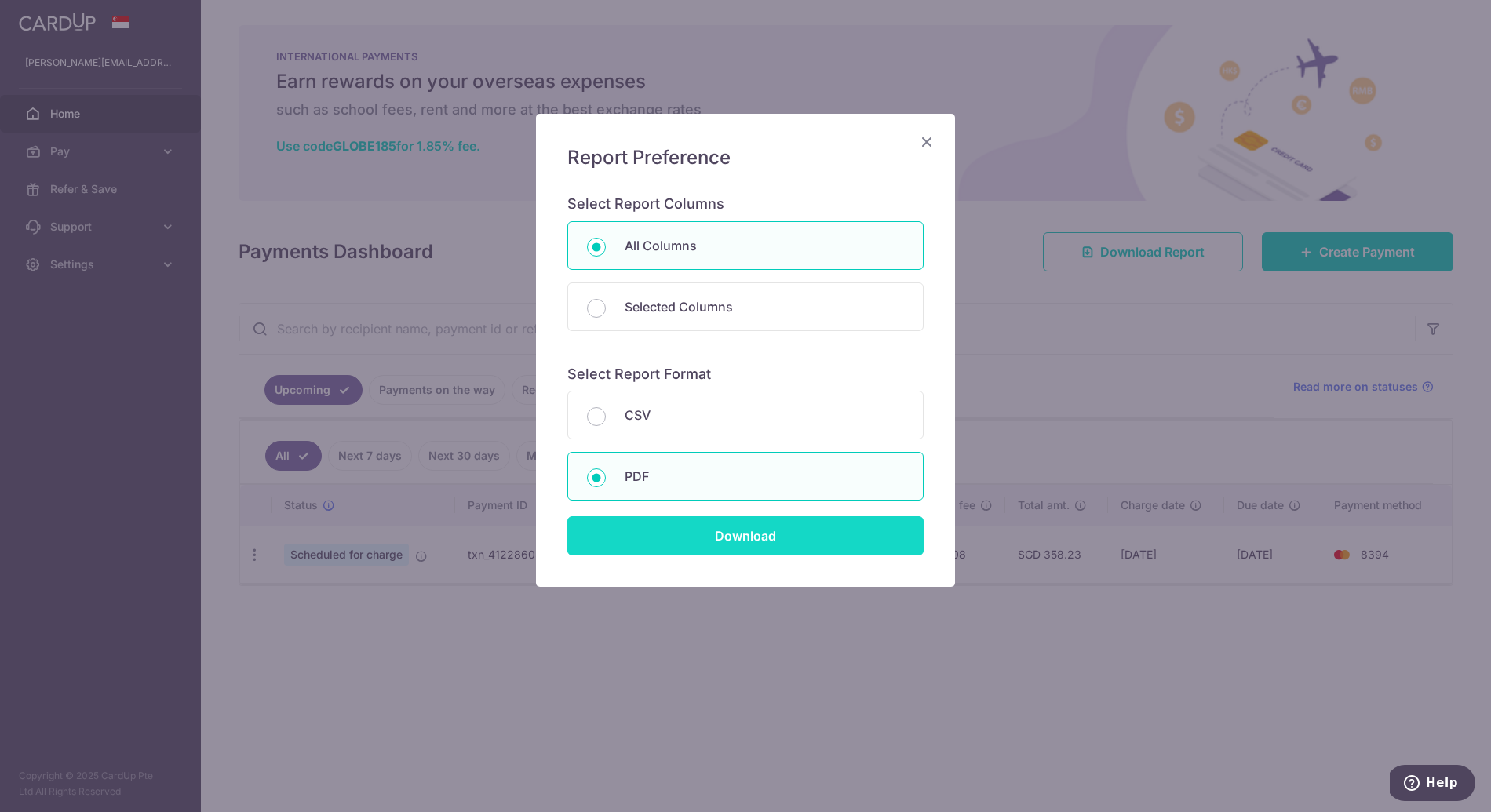
click at [672, 541] on input "Download" at bounding box center [746, 536] width 356 height 39
